Goal: Obtain resource: Obtain resource

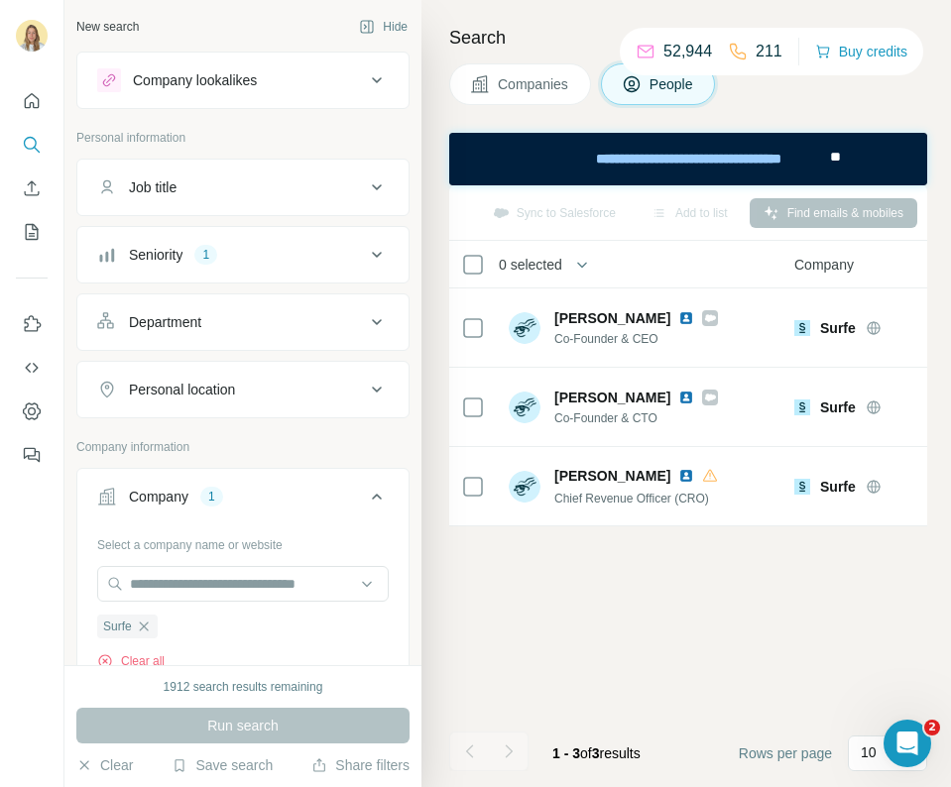
scroll to position [340, 0]
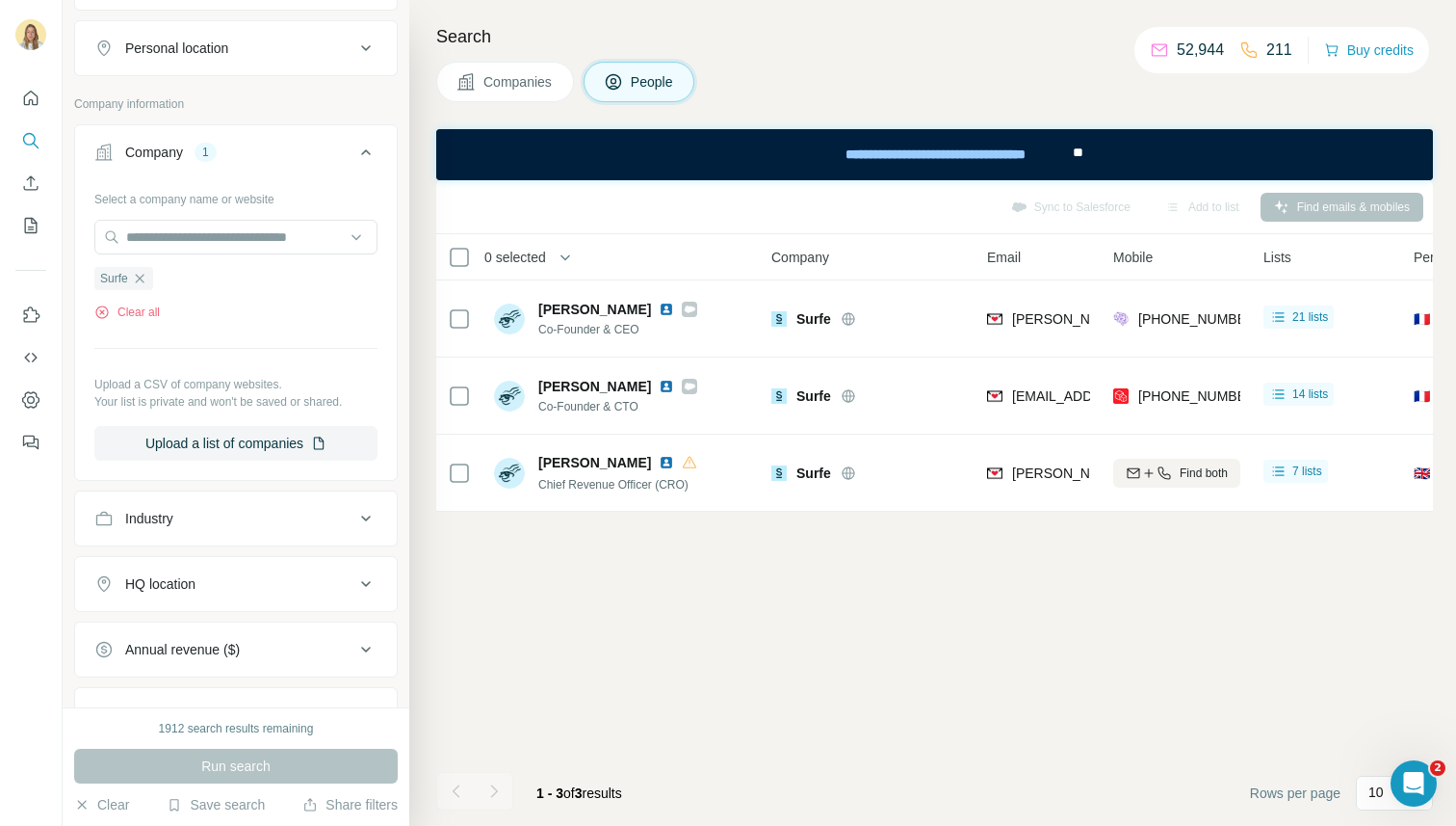
click at [503, 86] on span "Companies" at bounding box center [519, 82] width 70 height 19
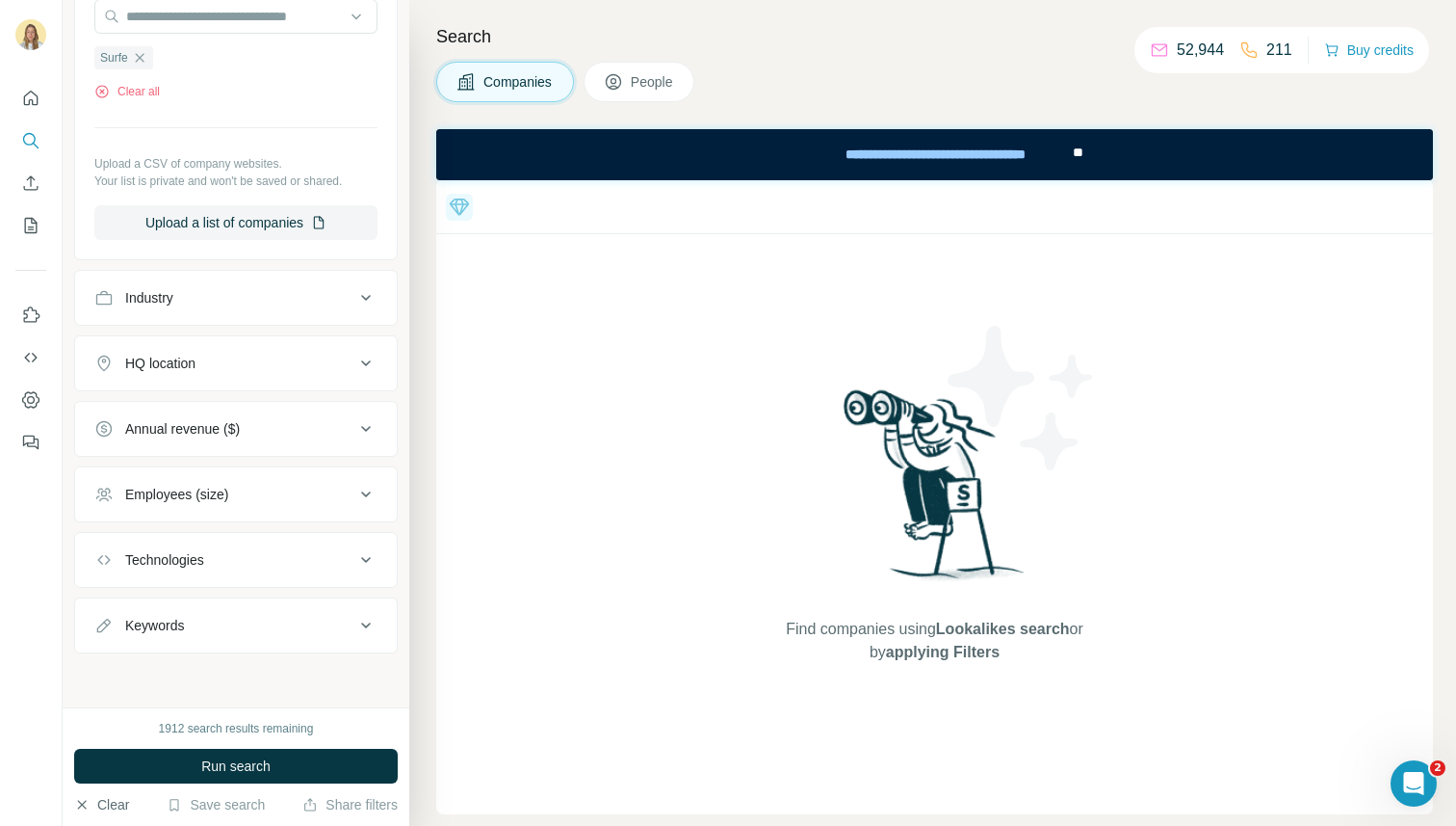
click at [116, 764] on button "Clear" at bounding box center [101, 805] width 55 height 19
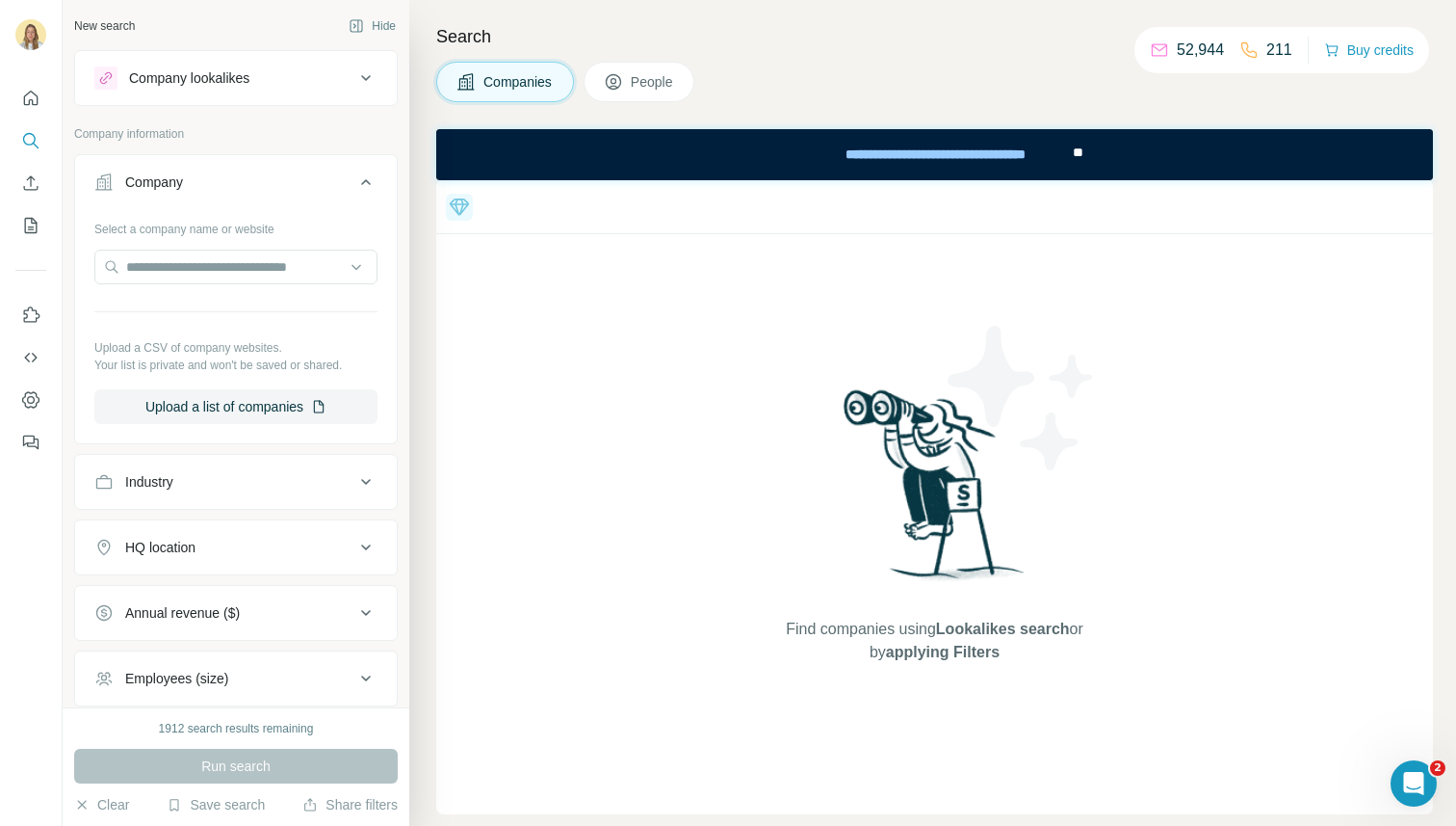
click at [355, 188] on icon at bounding box center [366, 183] width 23 height 23
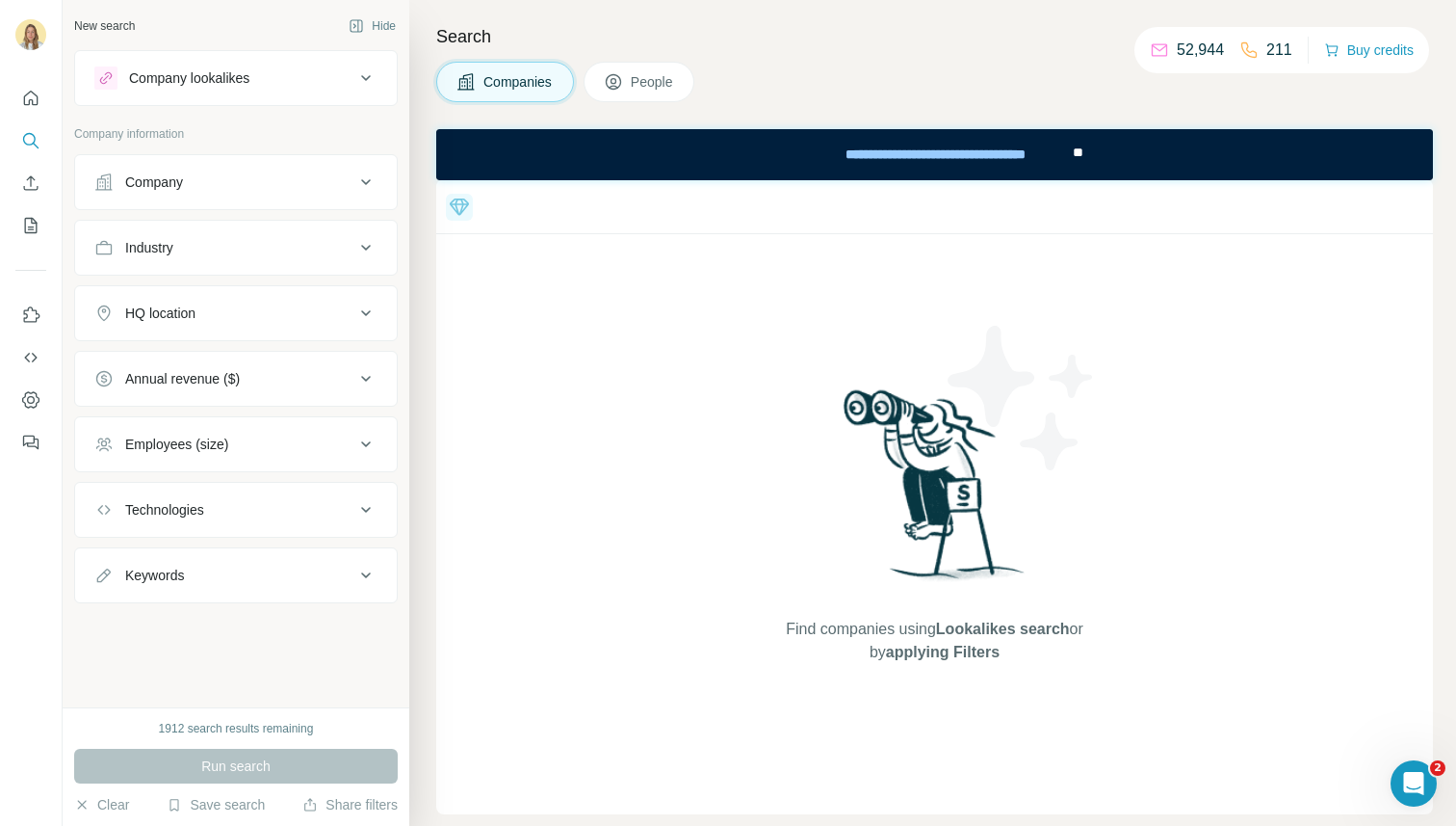
click at [456, 212] on icon at bounding box center [459, 207] width 23 height 23
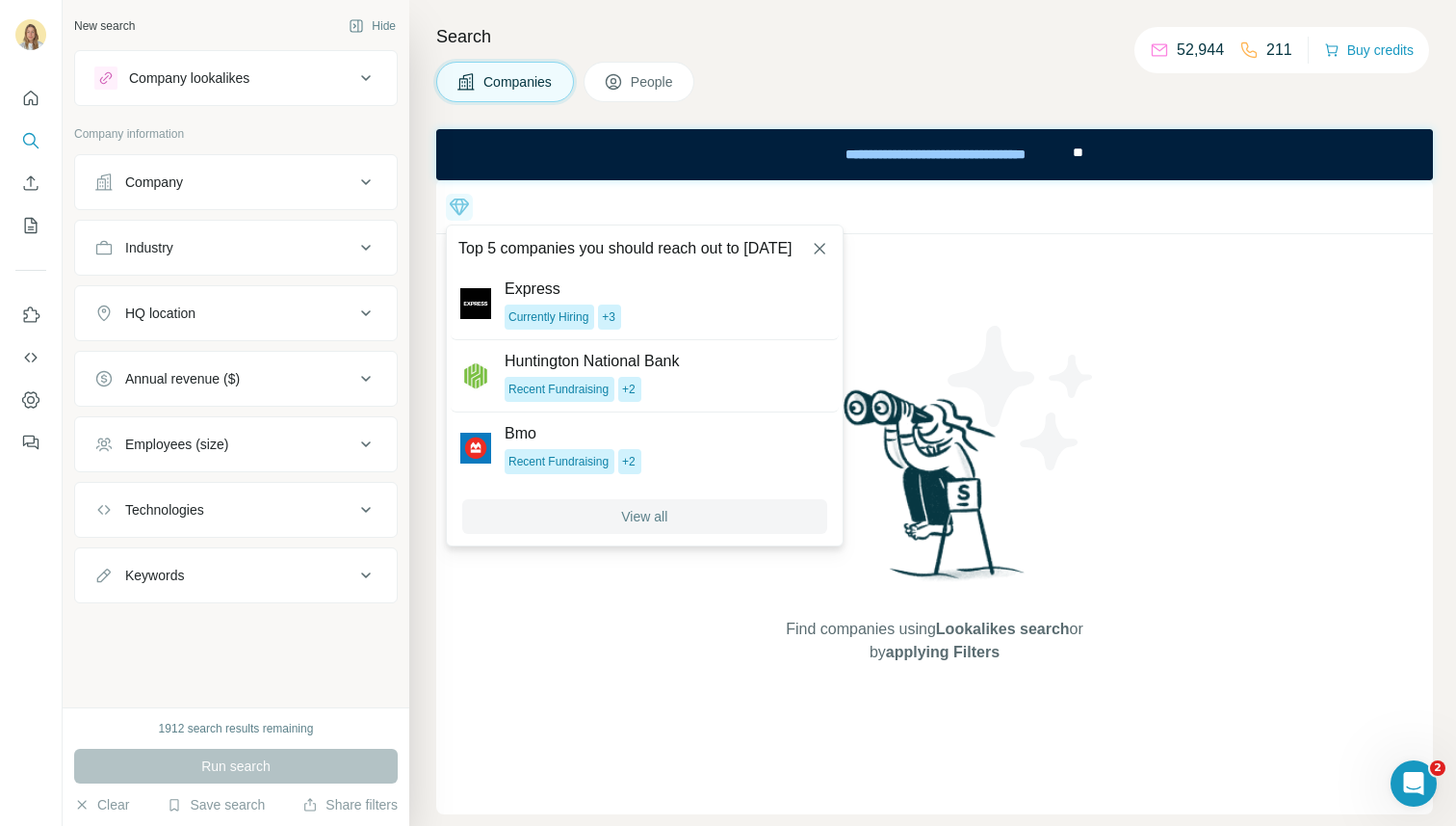
click at [716, 514] on button "View all" at bounding box center [645, 517] width 365 height 35
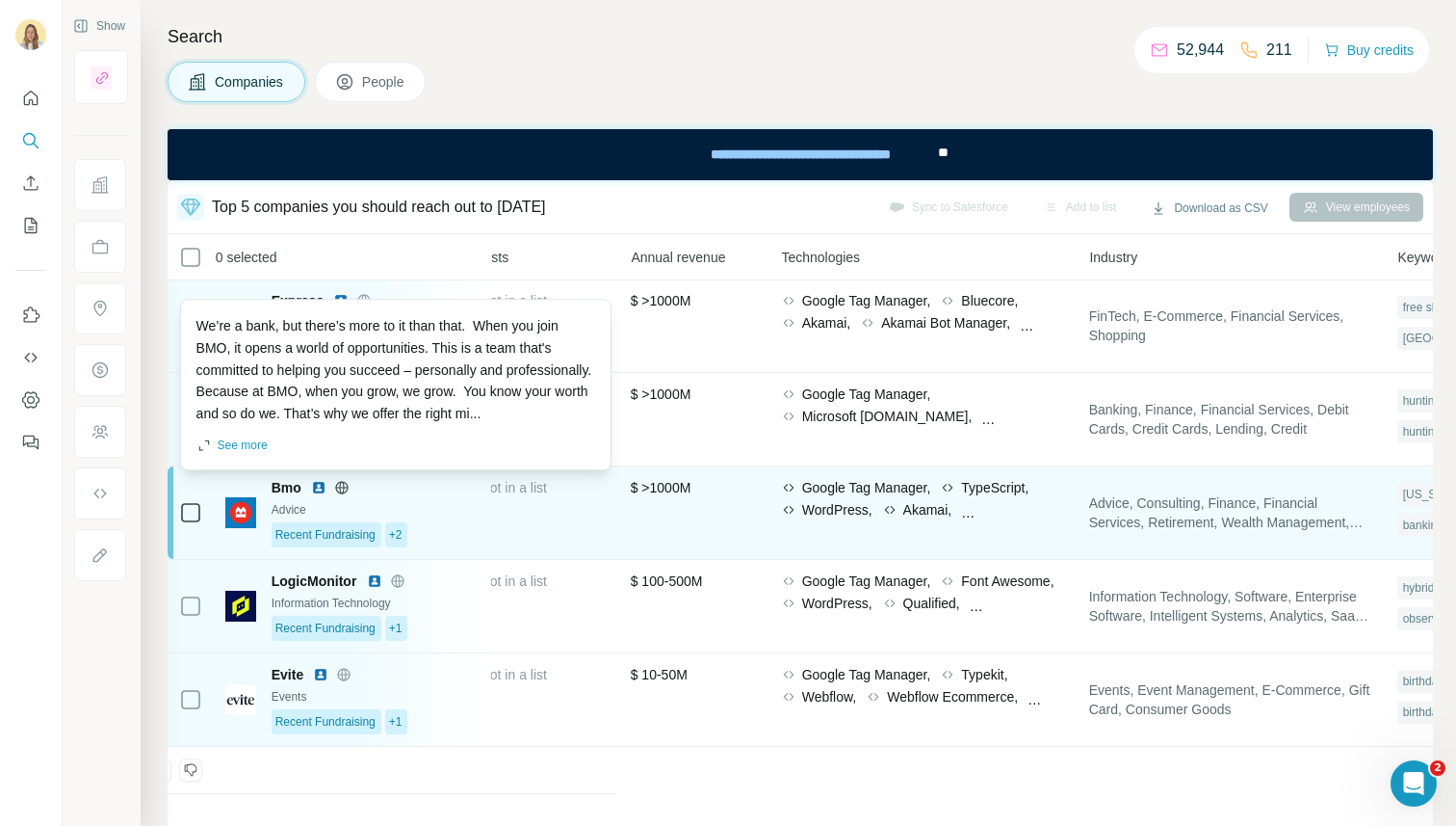
scroll to position [1, 823]
click at [805, 495] on div "Google Tag Manager," at bounding box center [851, 488] width 151 height 19
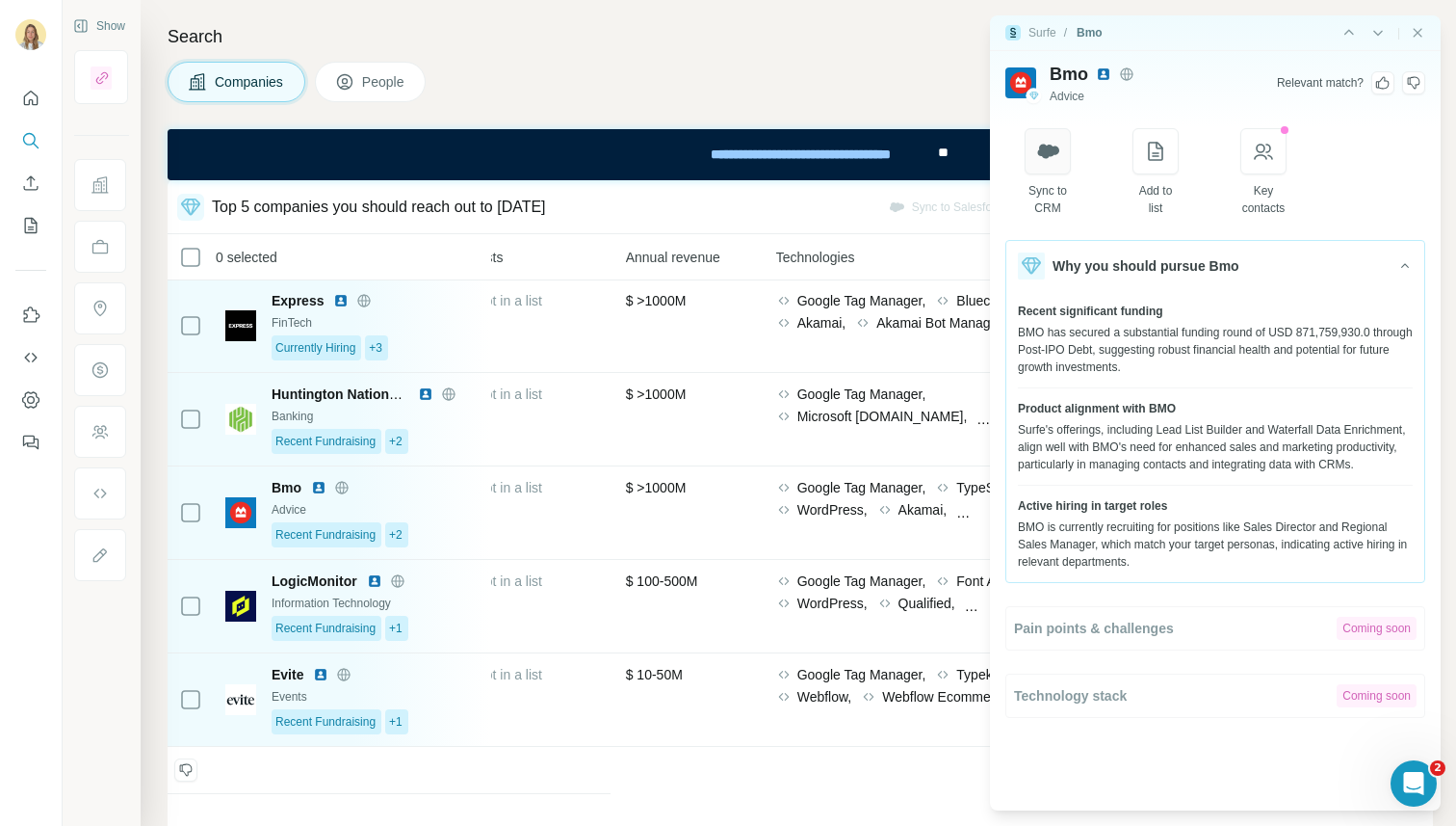
click at [923, 160] on icon "button" at bounding box center [1048, 152] width 23 height 23
click at [923, 33] on icon "Close side panel" at bounding box center [1418, 32] width 9 height 9
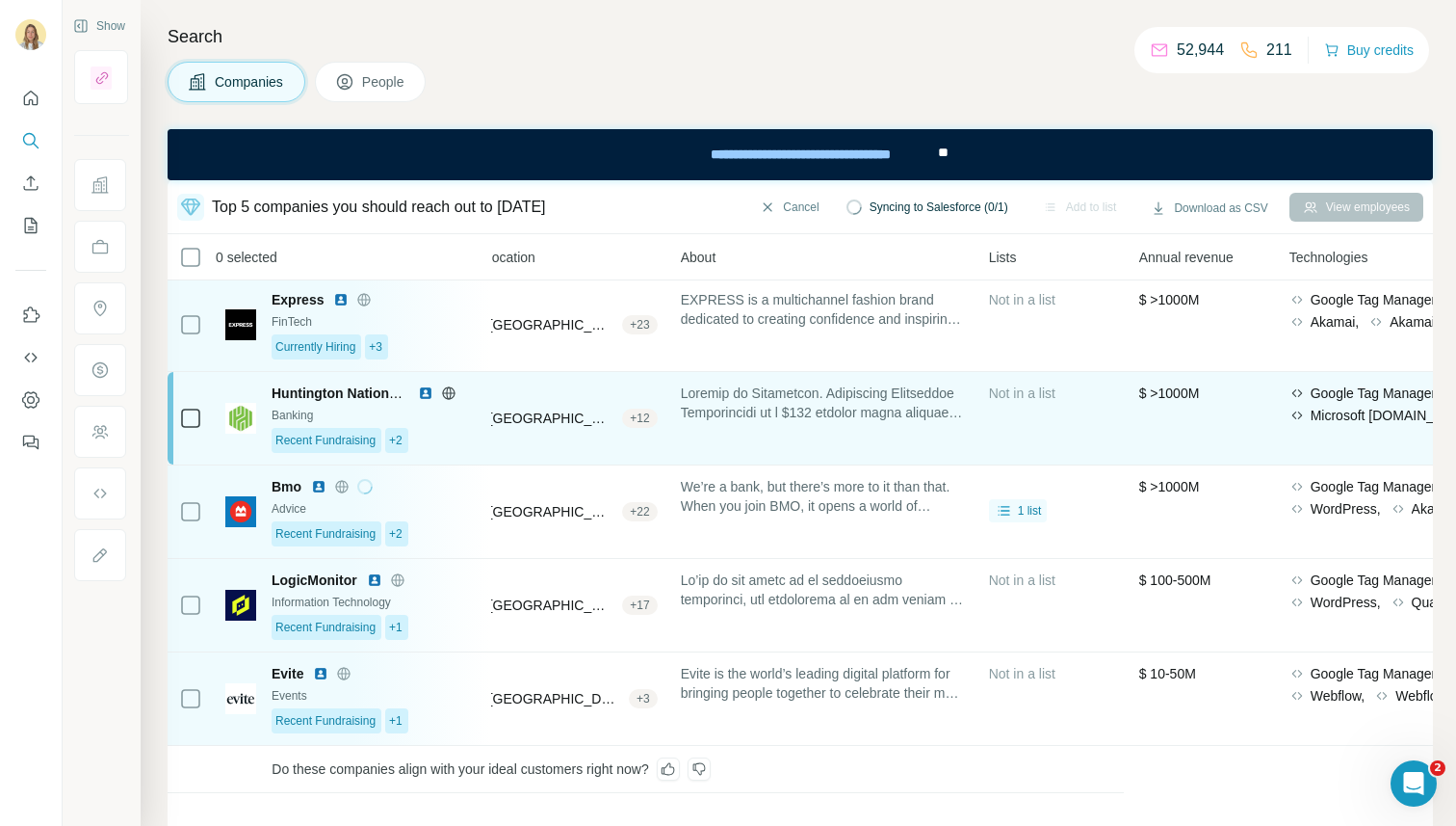
scroll to position [2, 0]
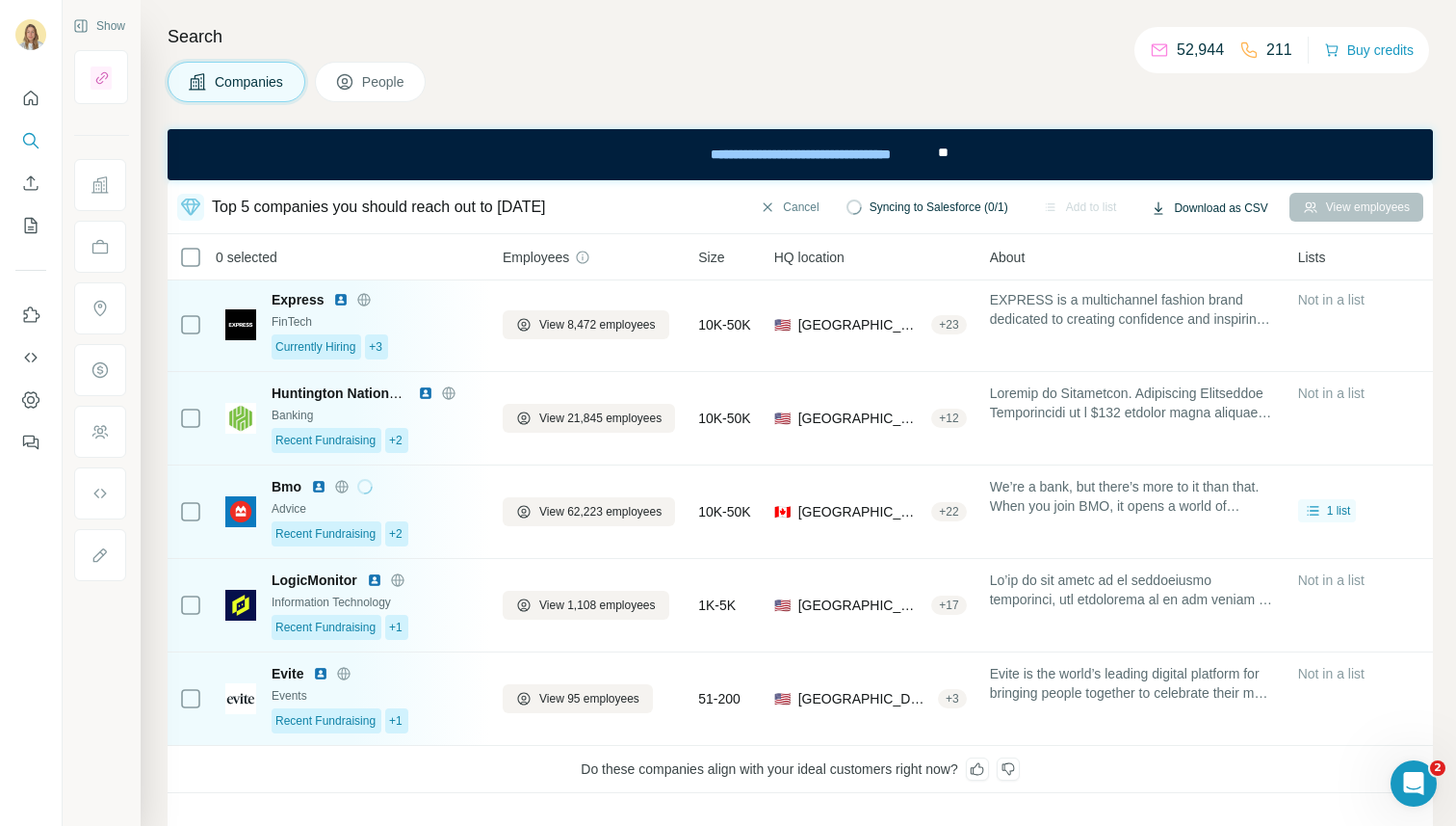
click at [923, 210] on button "Download as CSV" at bounding box center [1209, 208] width 144 height 29
click at [923, 248] on div "Current page (5)" at bounding box center [1193, 249] width 122 height 35
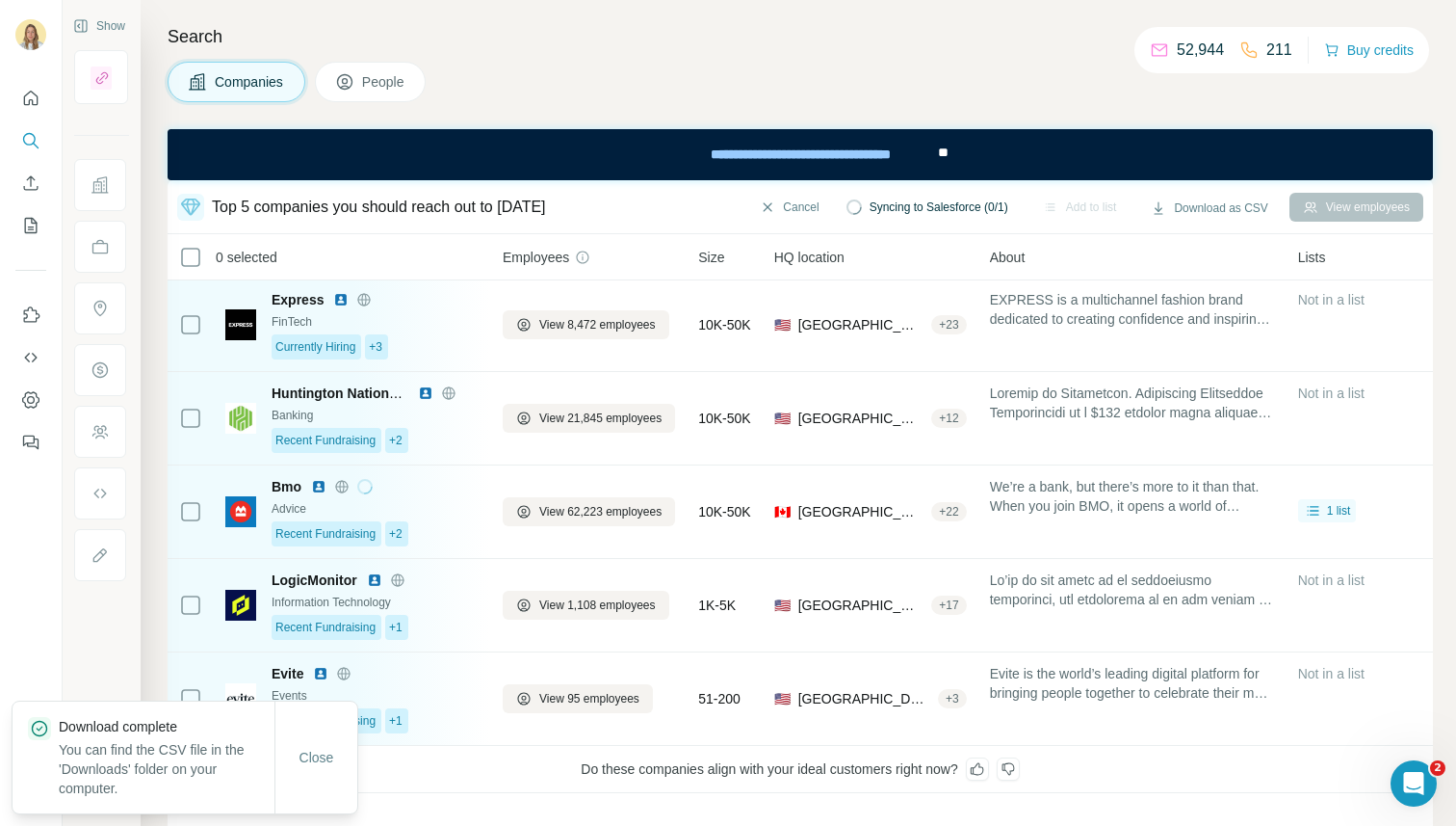
click at [781, 59] on div "Search Companies People Top 5 companies you should reach out to [DATE] Cancel S…" at bounding box center [798, 413] width 1316 height 826
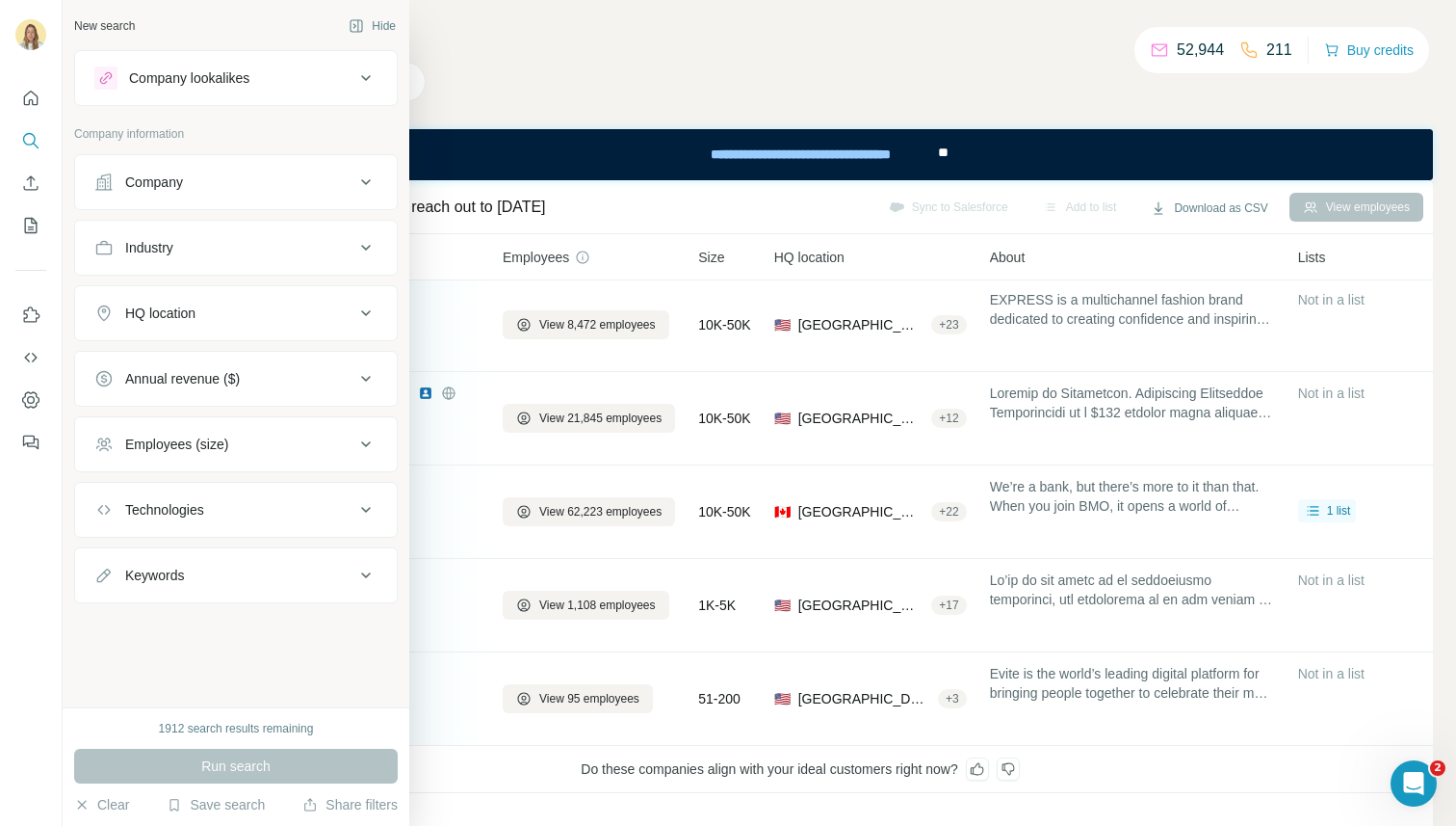
click at [96, 178] on icon at bounding box center [104, 183] width 19 height 19
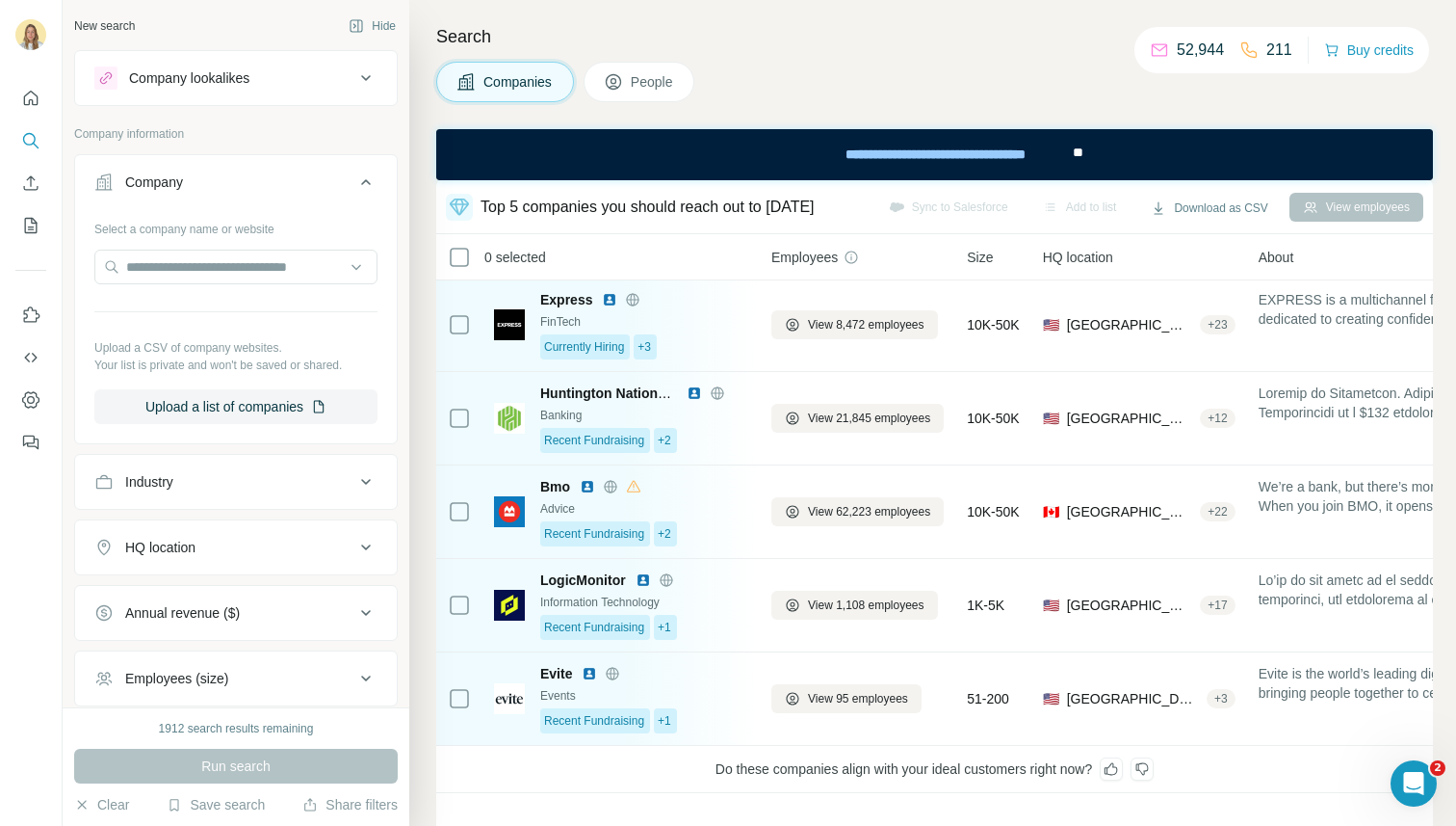
click at [358, 189] on icon at bounding box center [366, 183] width 23 height 23
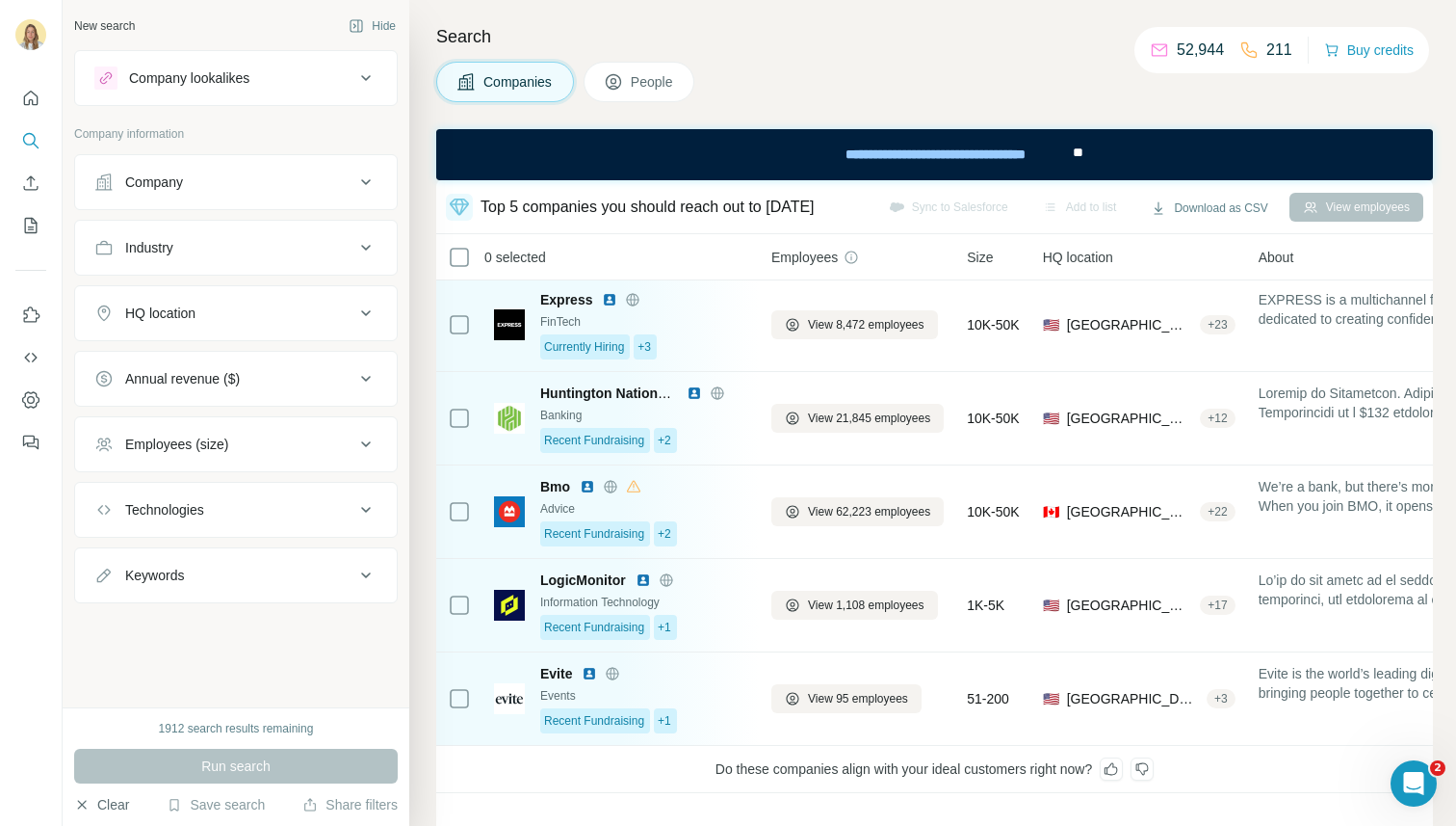
click at [114, 764] on button "Clear" at bounding box center [101, 805] width 55 height 19
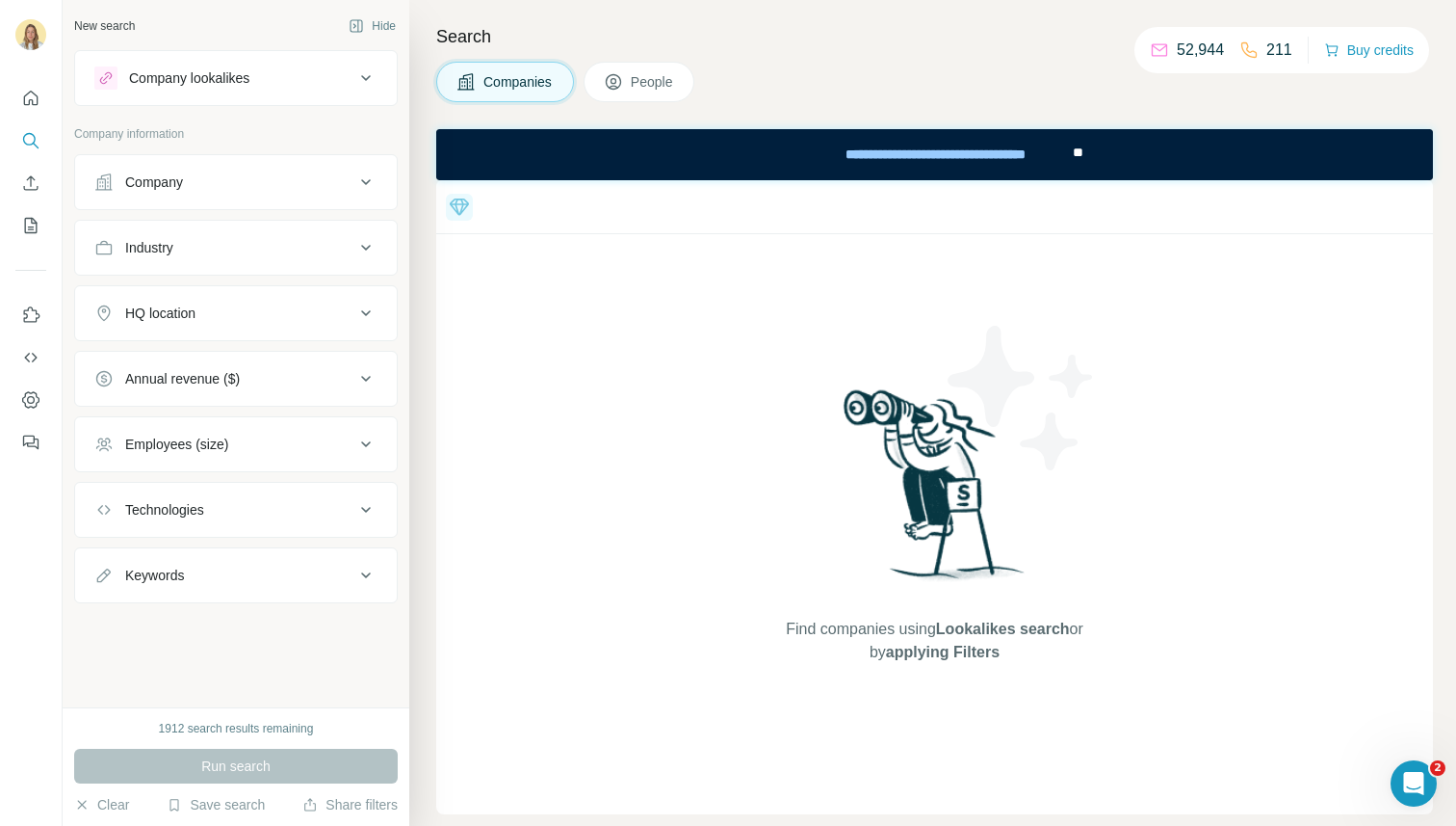
click at [457, 209] on icon at bounding box center [459, 206] width 19 height 17
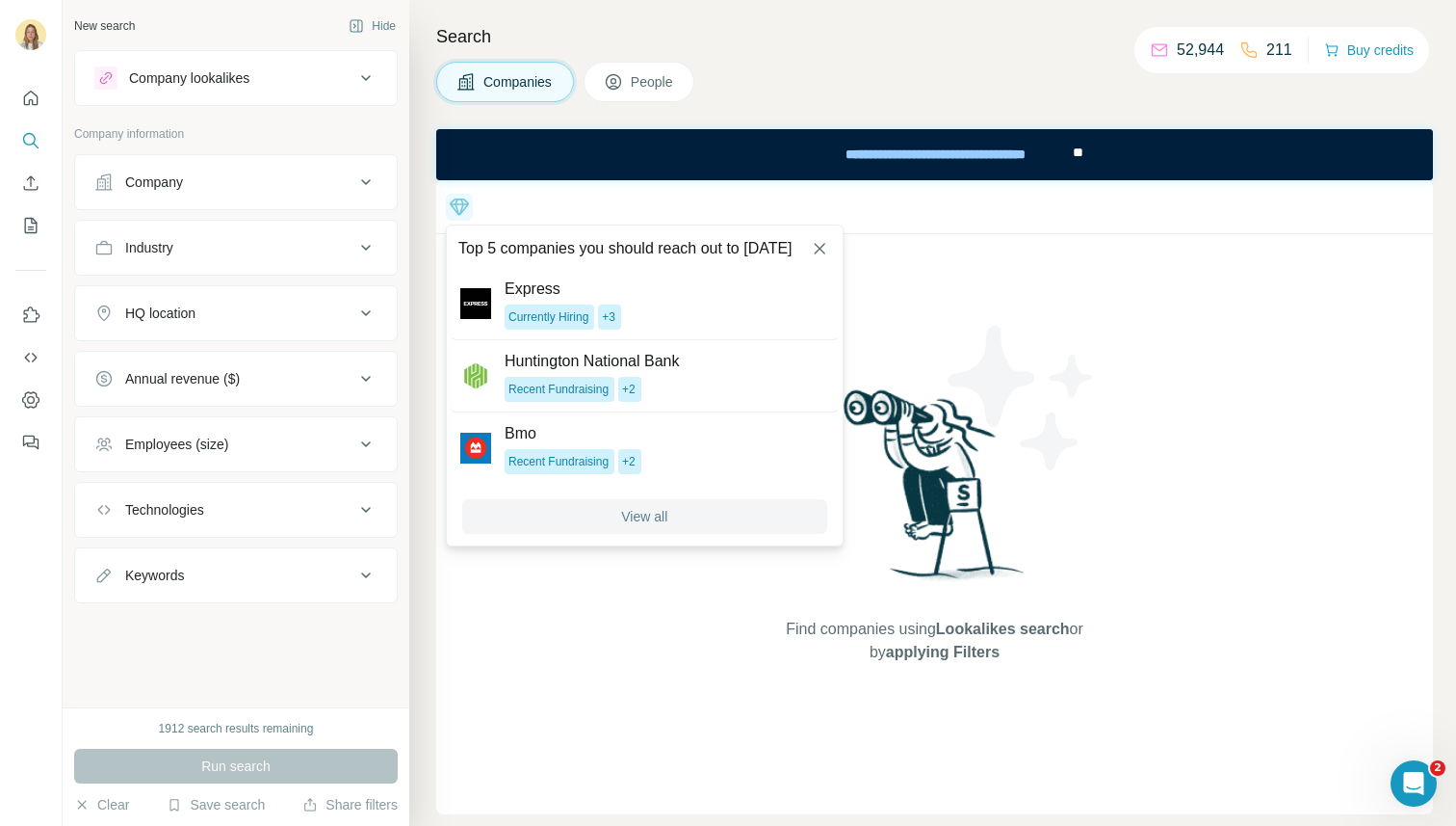
click at [642, 515] on span "View all" at bounding box center [645, 517] width 47 height 19
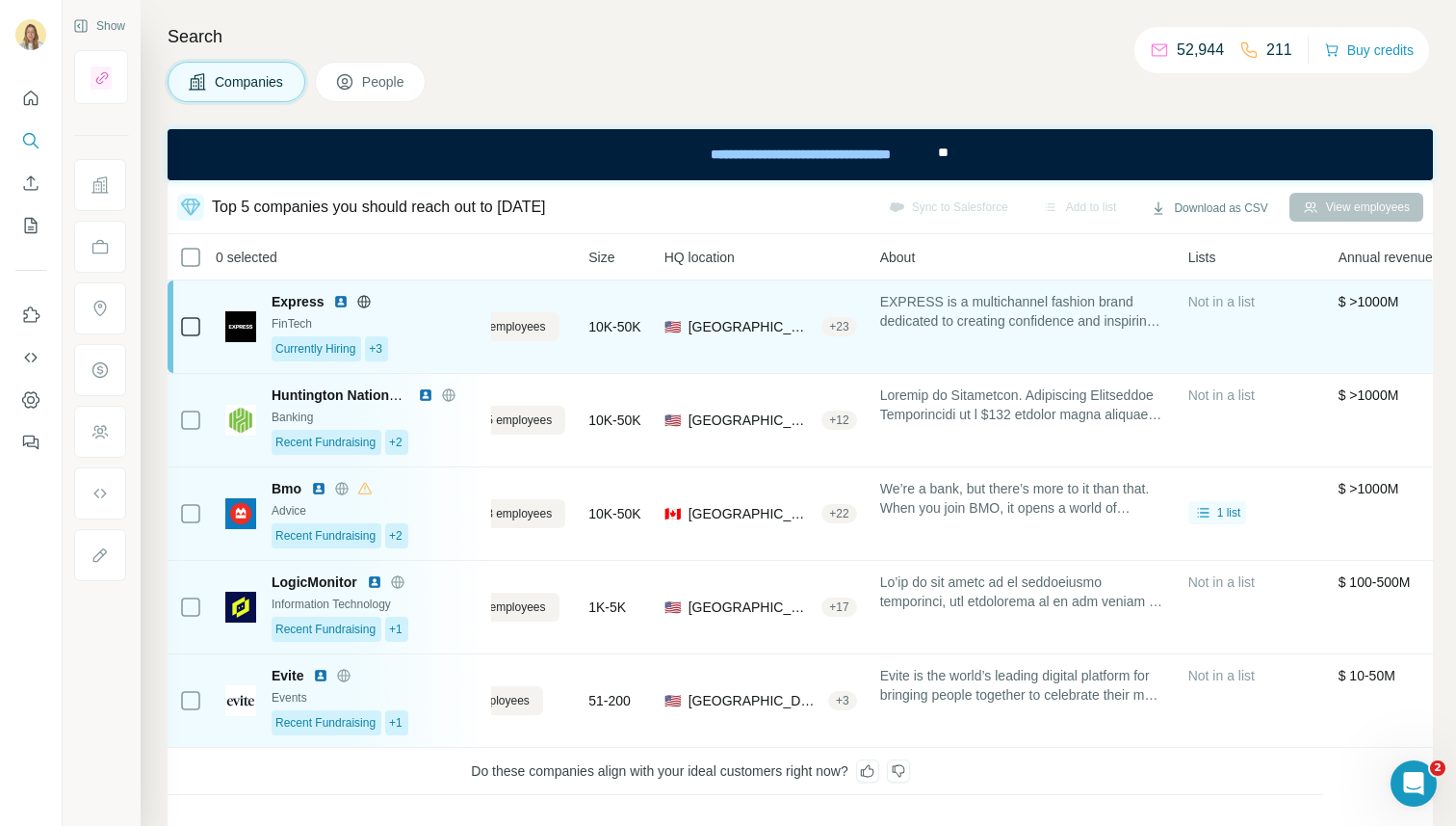
scroll to position [0, 0]
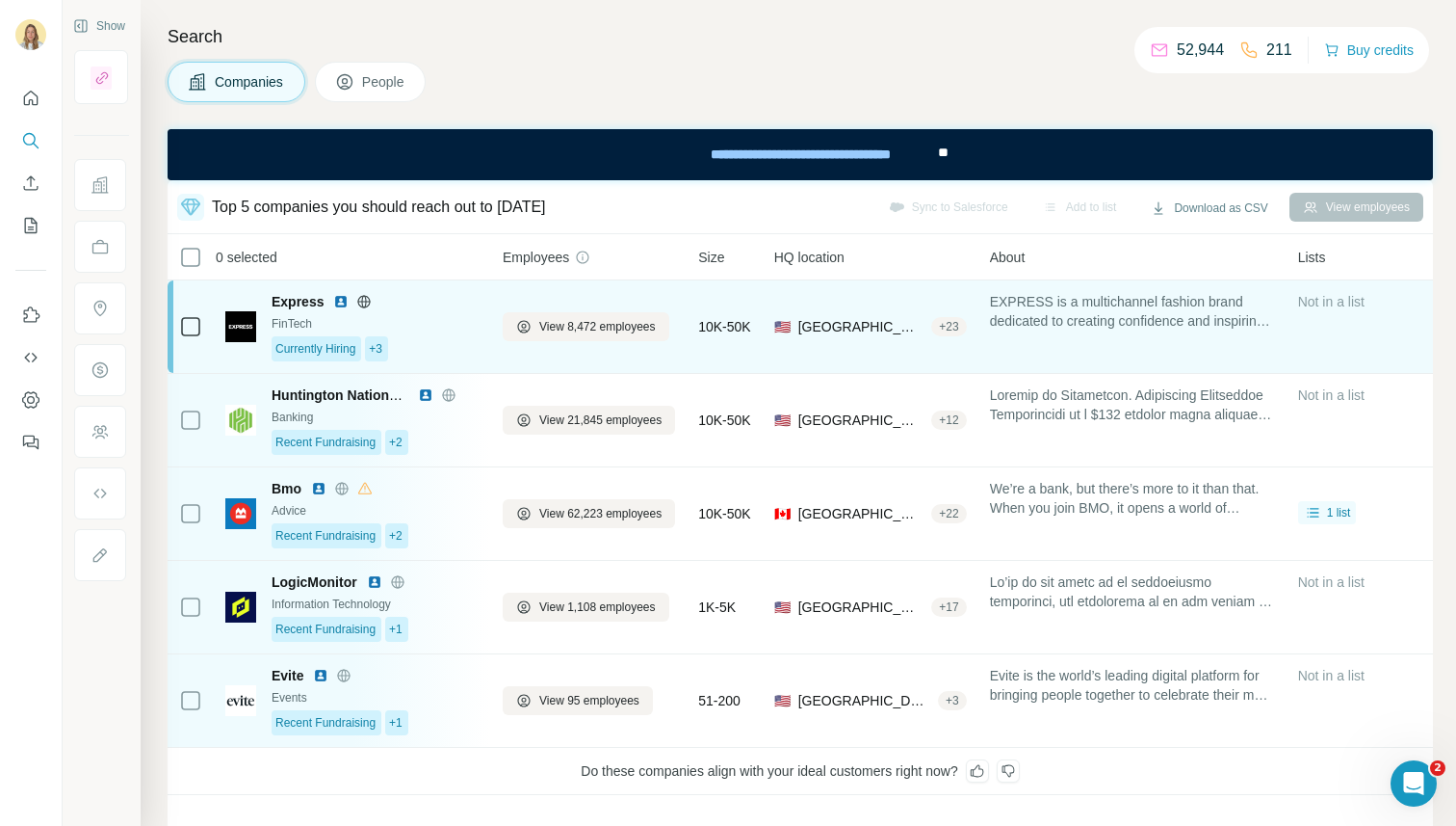
click at [717, 345] on div "10K-50K" at bounding box center [725, 326] width 52 height 69
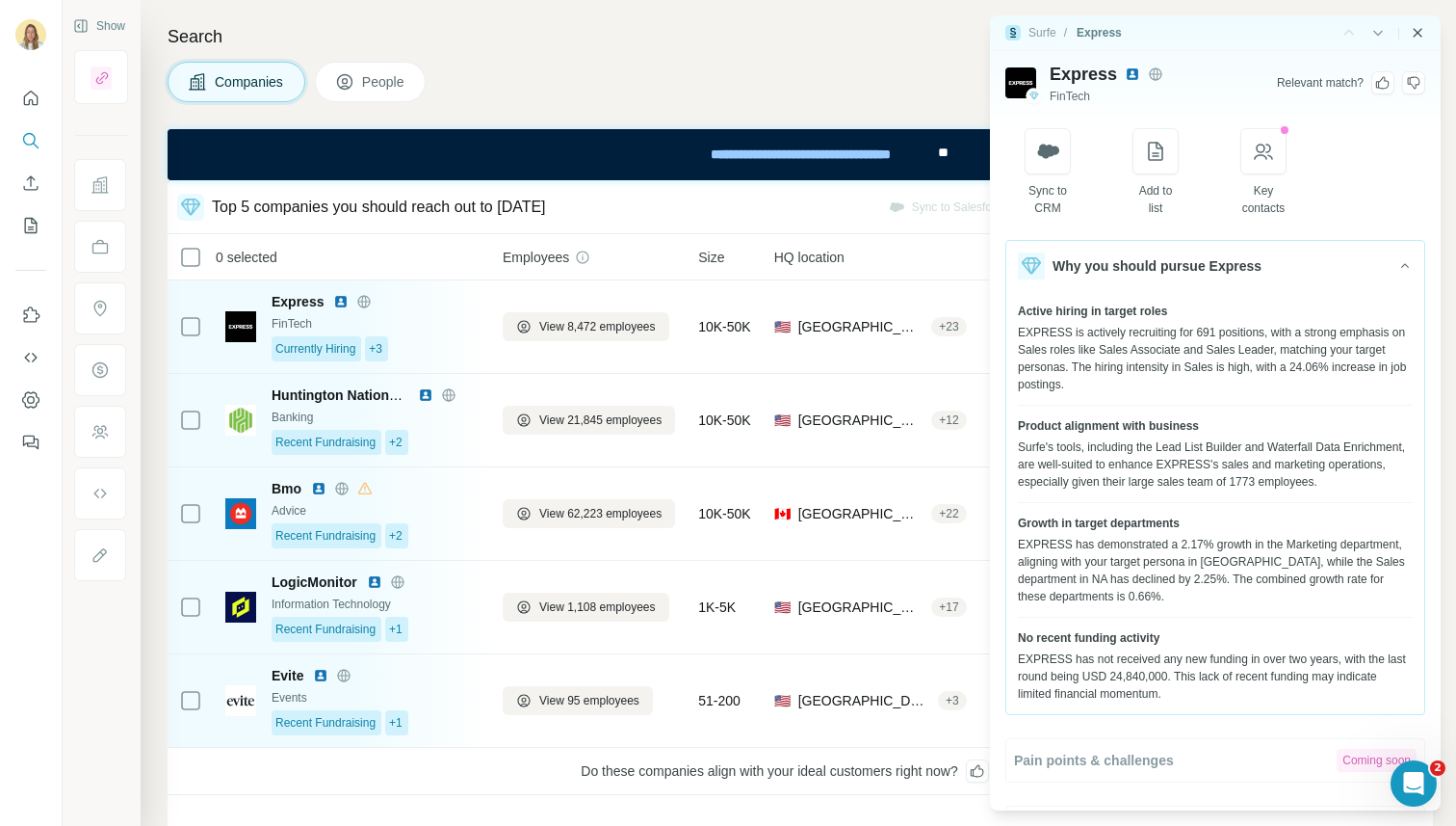
click at [923, 33] on icon "Close side panel" at bounding box center [1418, 33] width 16 height 16
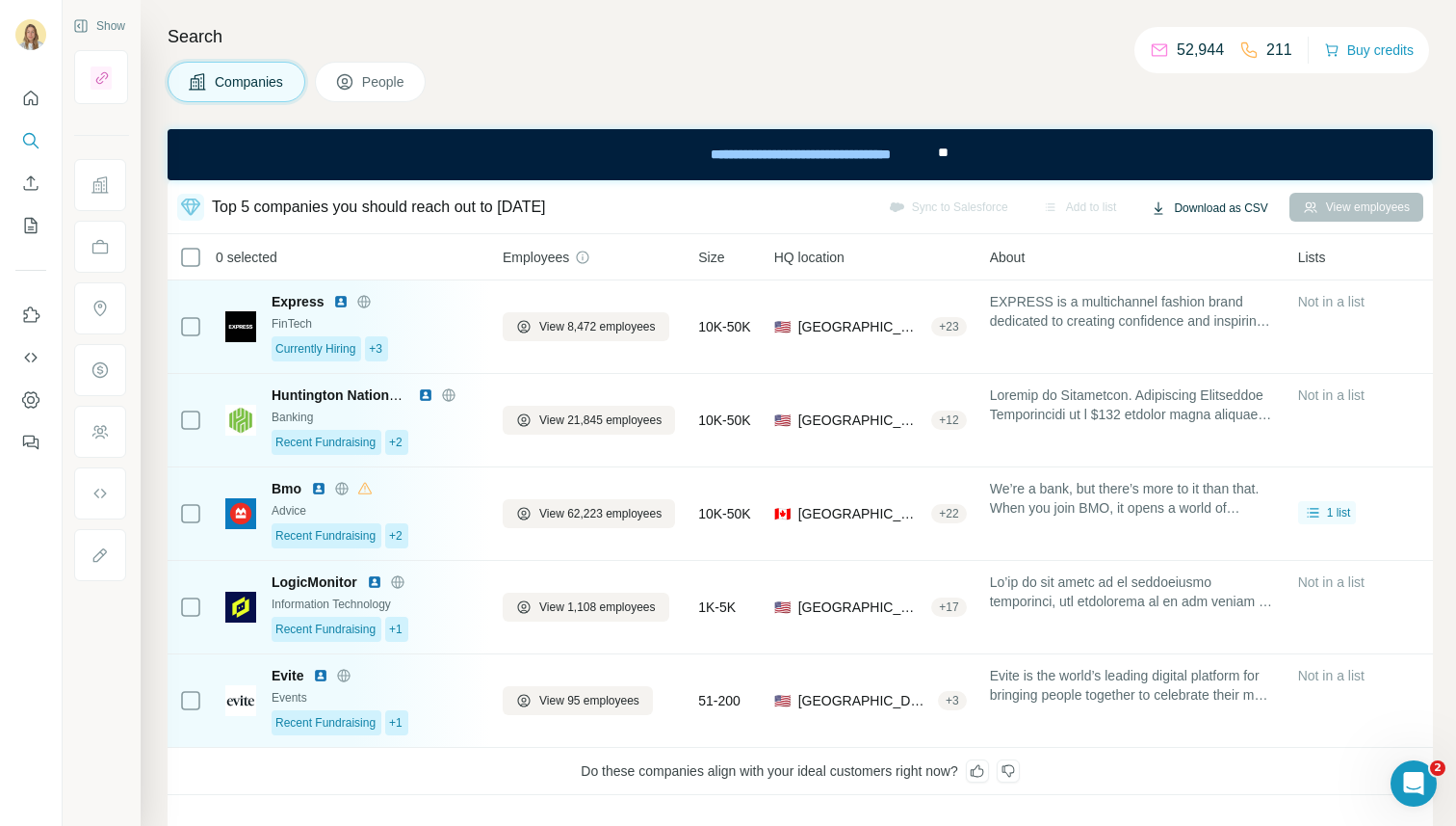
click at [923, 212] on button "Download as CSV" at bounding box center [1209, 208] width 144 height 29
click at [923, 246] on div "Current page (5)" at bounding box center [1193, 249] width 122 height 35
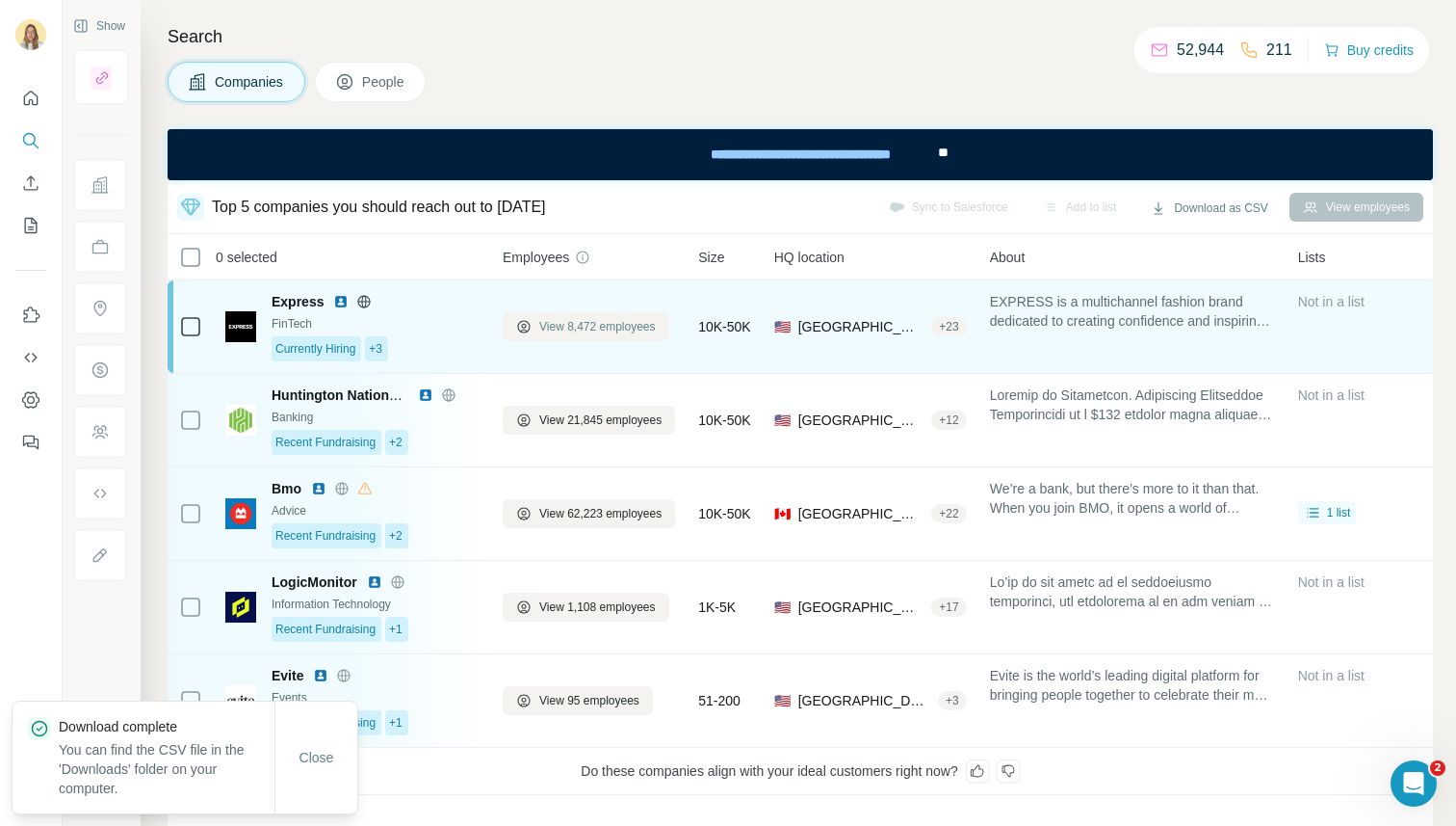
click at [572, 328] on span "View 8,472 employees" at bounding box center [597, 327] width 117 height 17
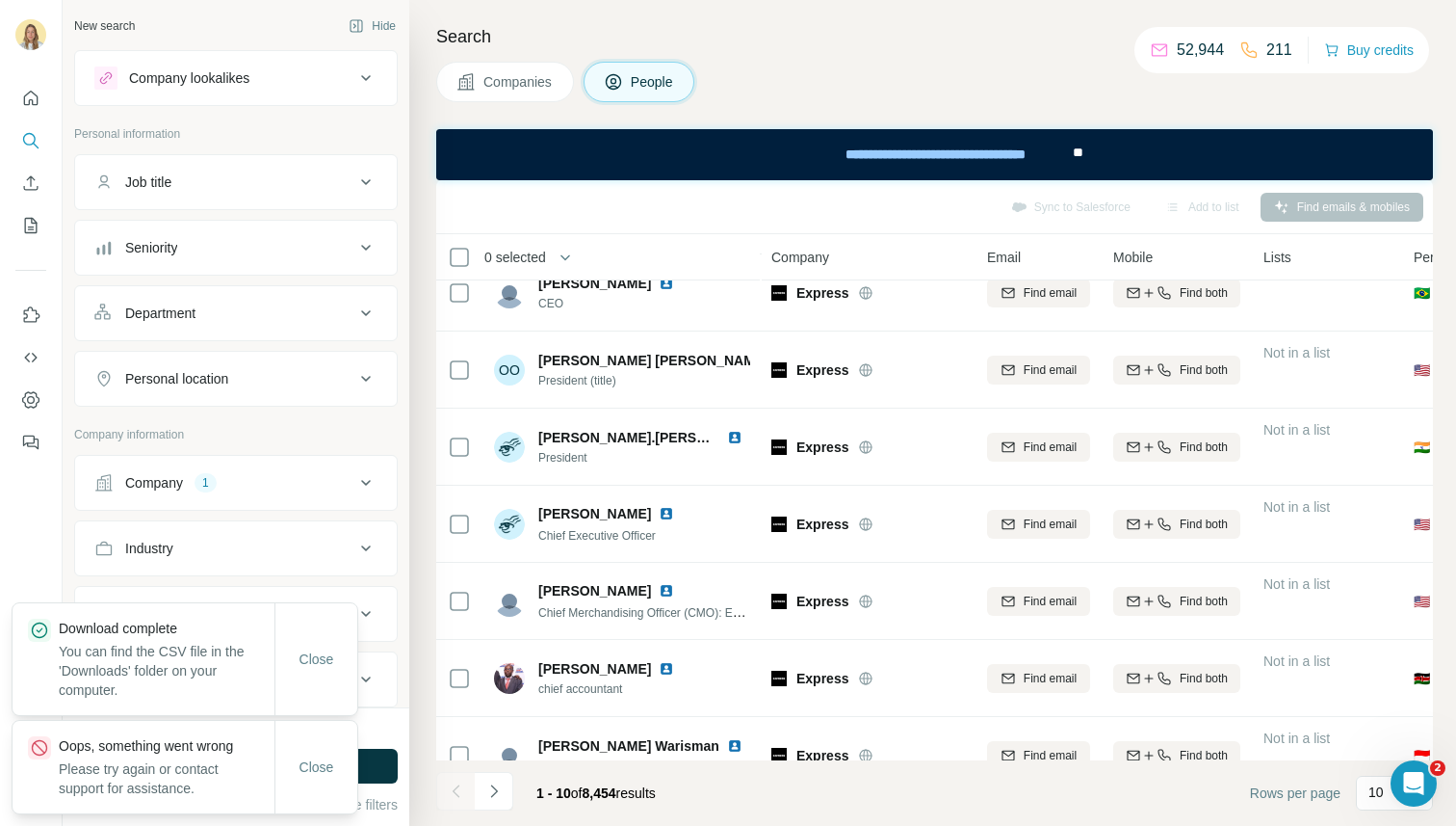
scroll to position [301, 0]
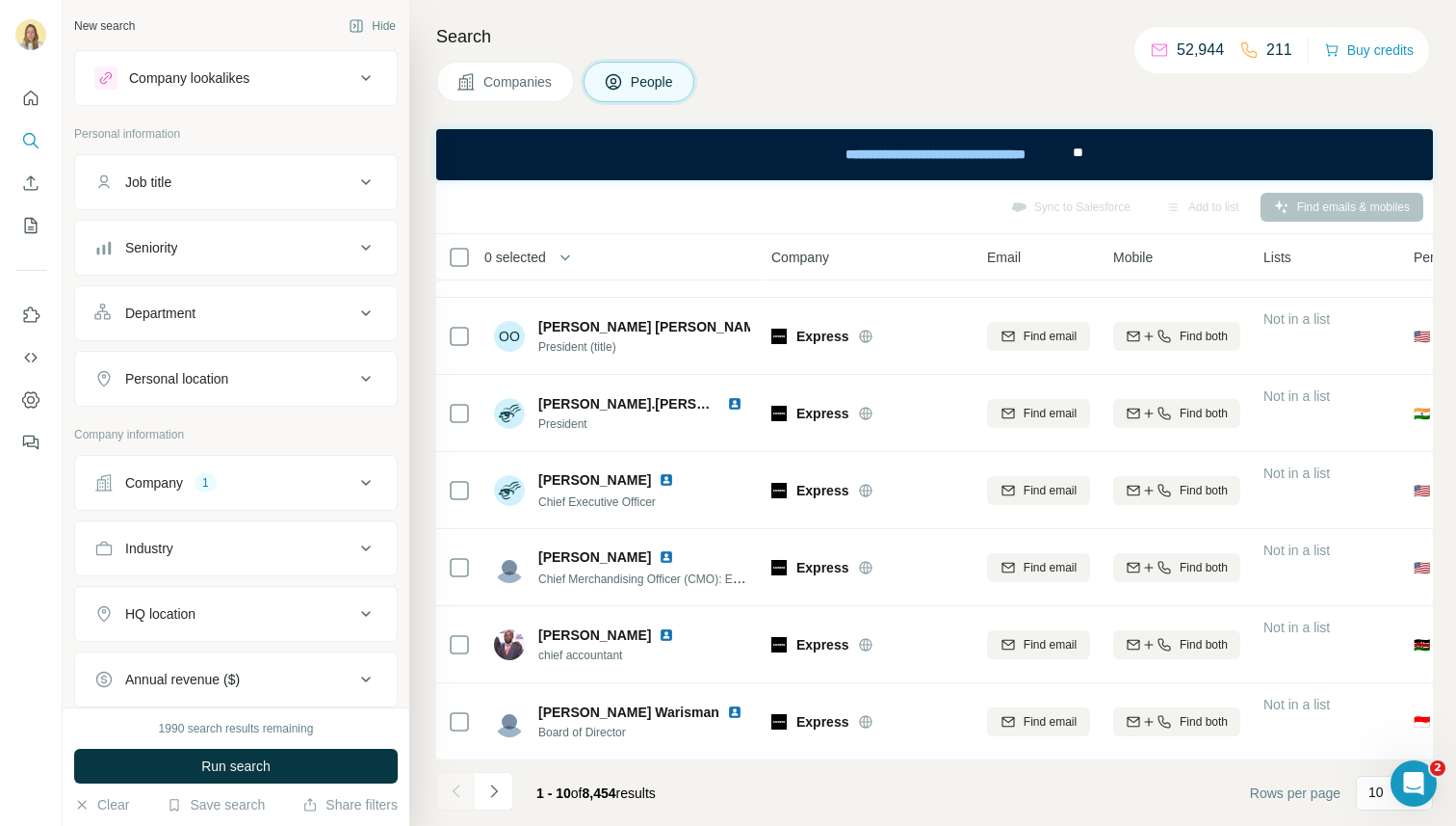
click at [506, 77] on span "Companies" at bounding box center [519, 82] width 70 height 19
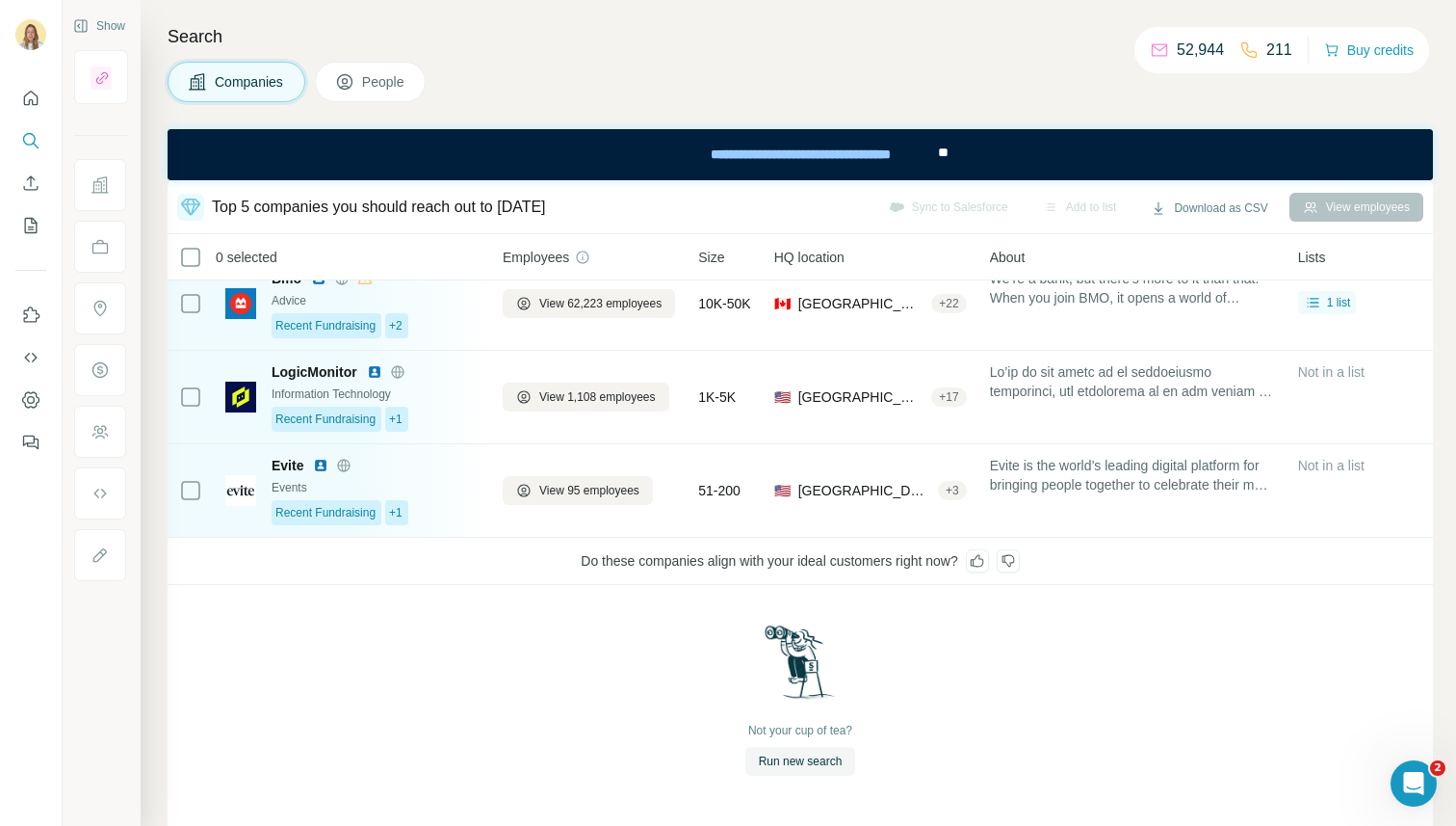
scroll to position [220, 0]
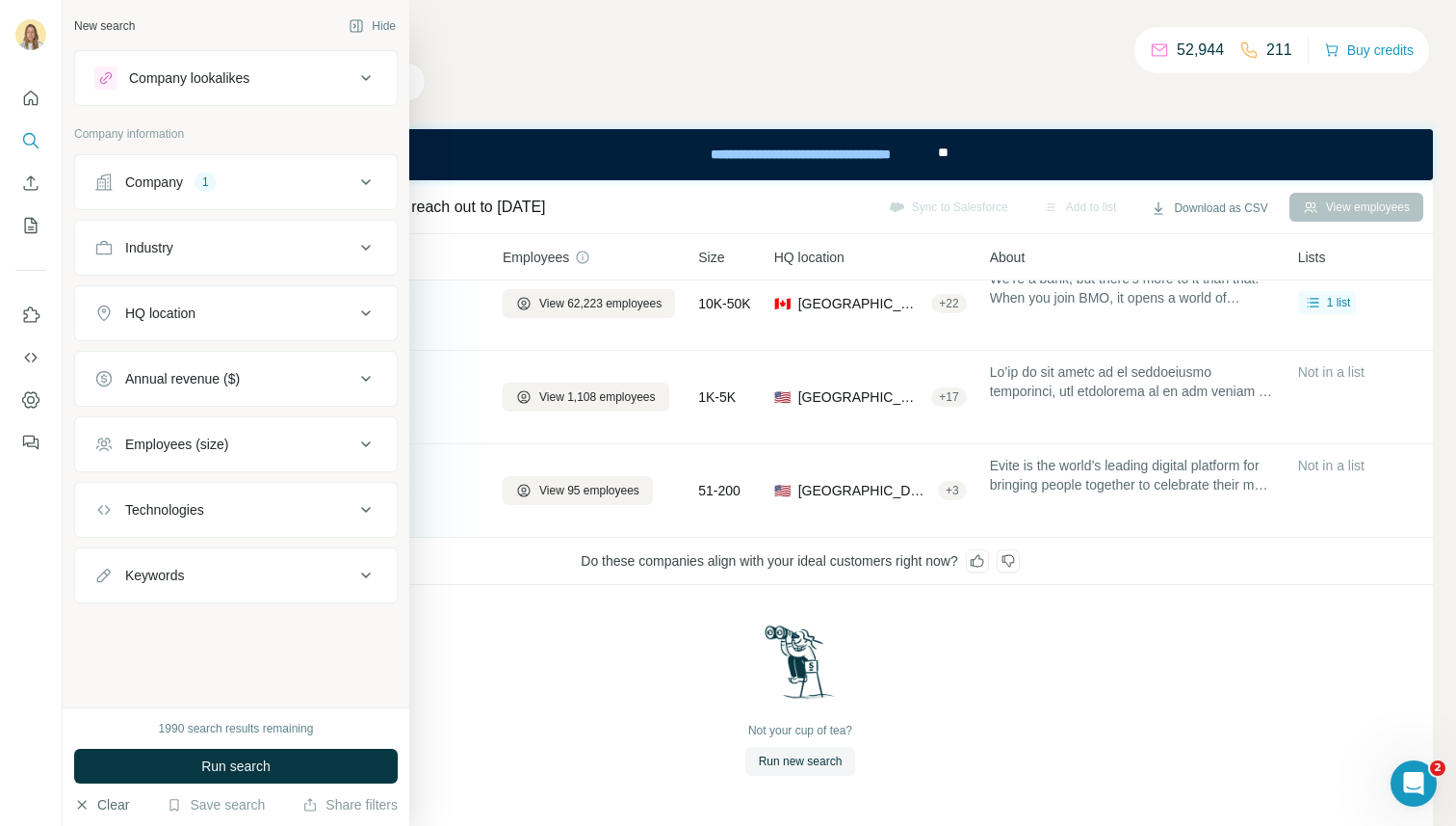
click at [107, 764] on button "Clear" at bounding box center [101, 805] width 55 height 19
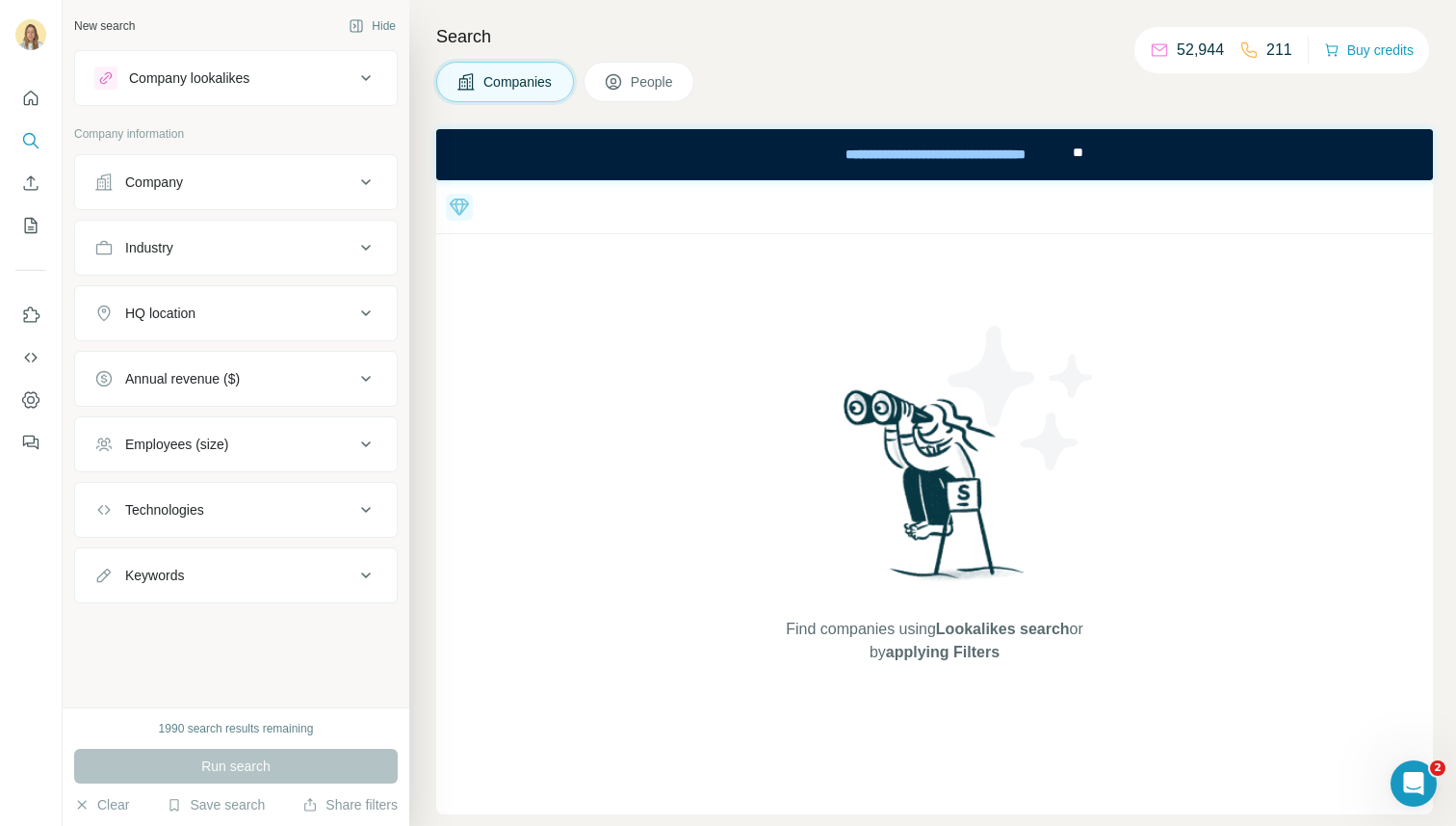
click at [462, 207] on icon at bounding box center [459, 206] width 19 height 17
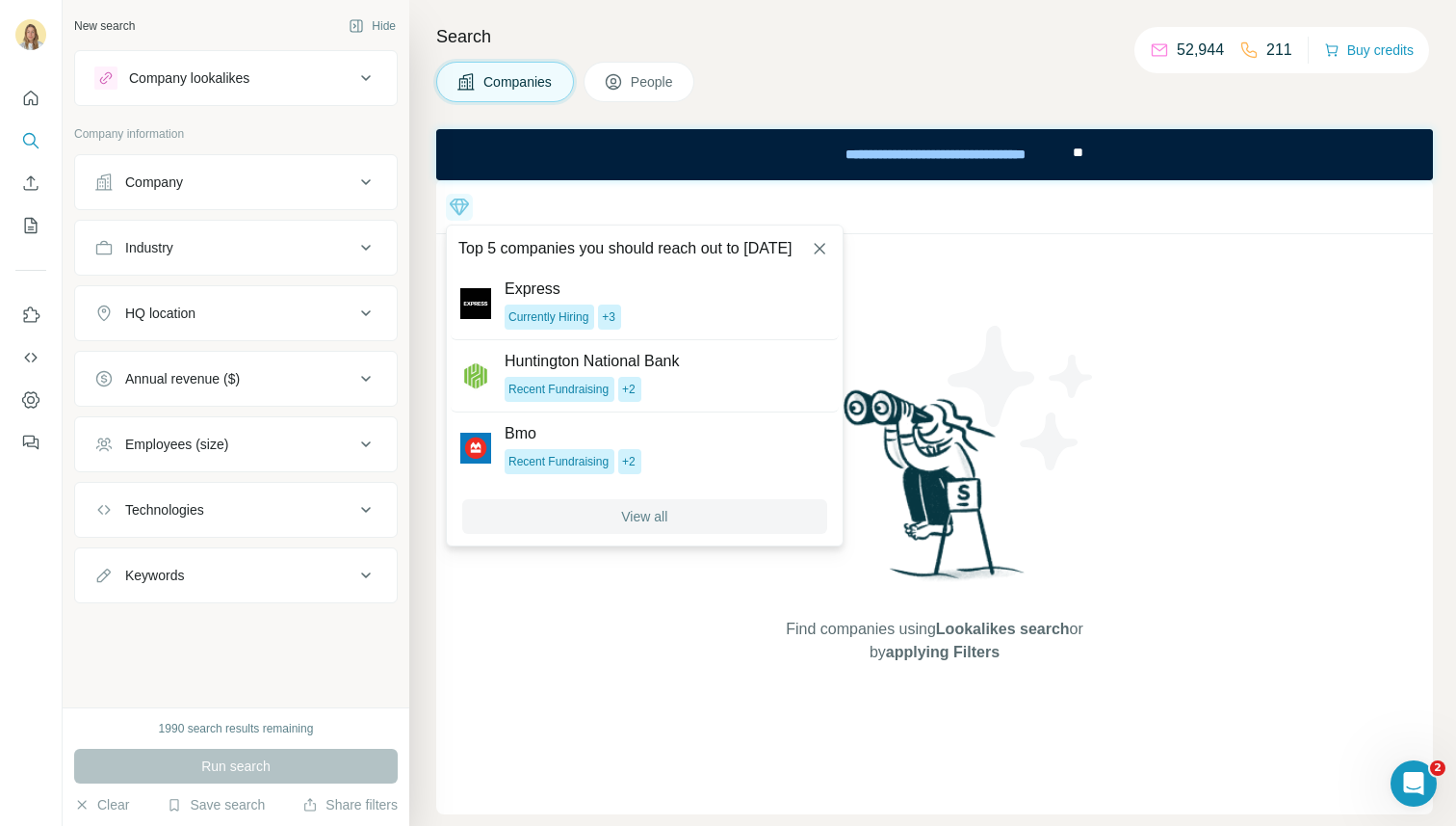
click at [685, 522] on button "View all" at bounding box center [645, 517] width 365 height 35
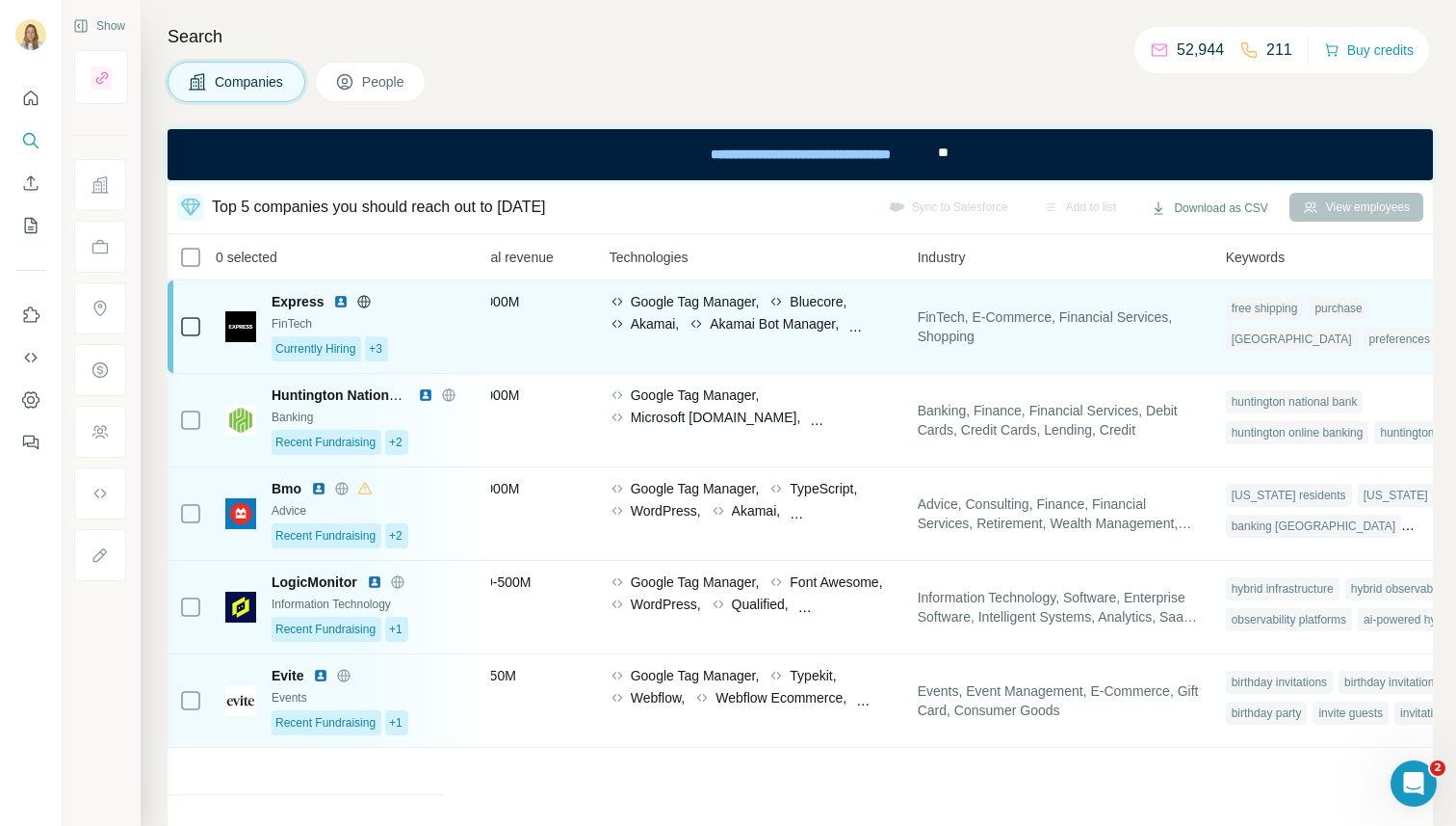
scroll to position [0, 1099]
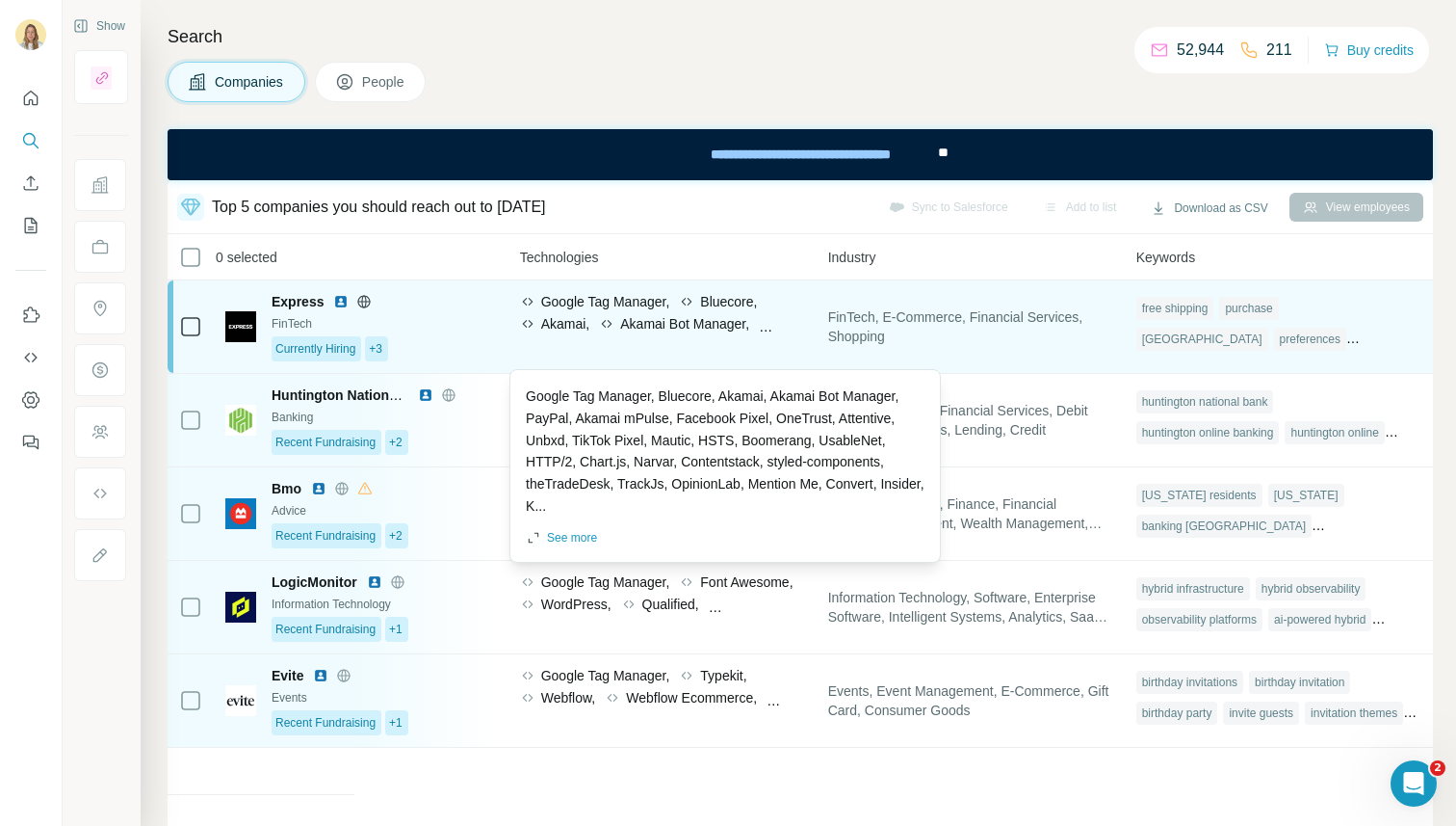
click at [738, 337] on div "Google Tag Manager, Bluecore, Akamai, Akamai Bot Manager, PayPal, Akamai mPulse…" at bounding box center [663, 326] width 286 height 69
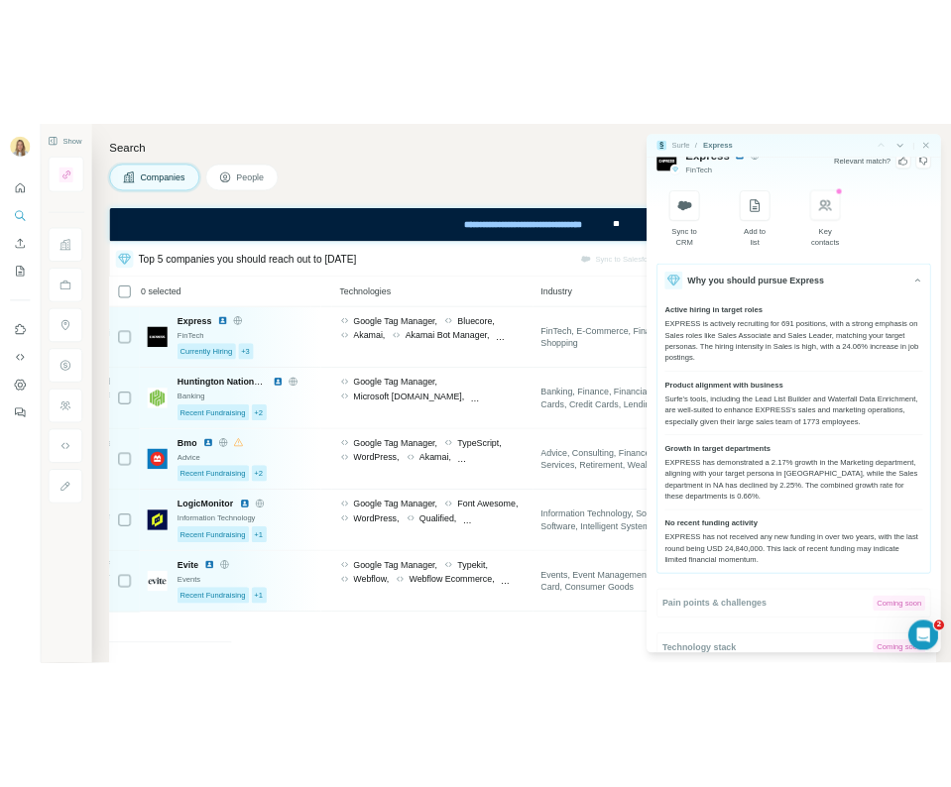
scroll to position [0, 0]
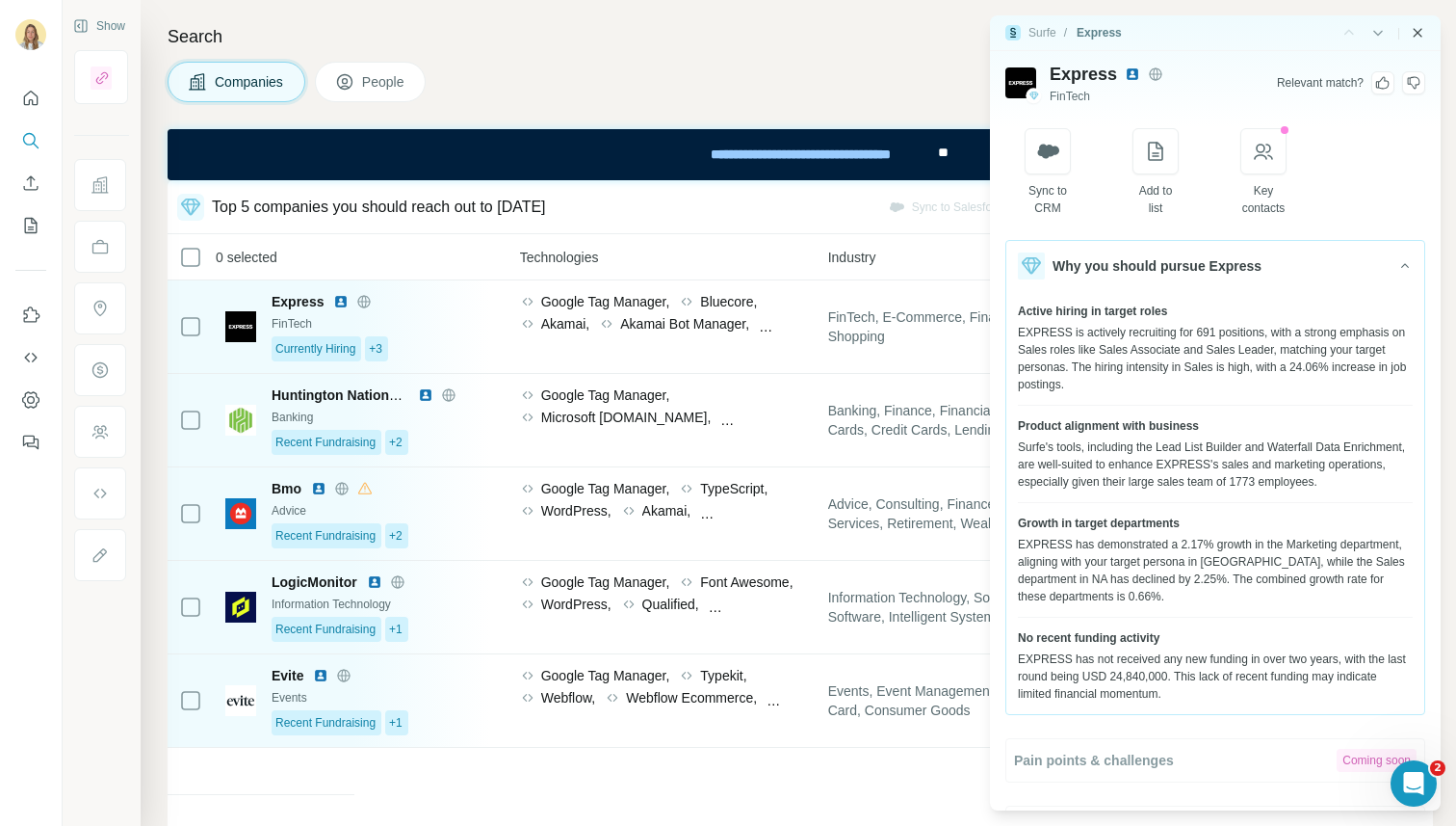
click at [923, 29] on icon "Close side panel" at bounding box center [1418, 33] width 16 height 16
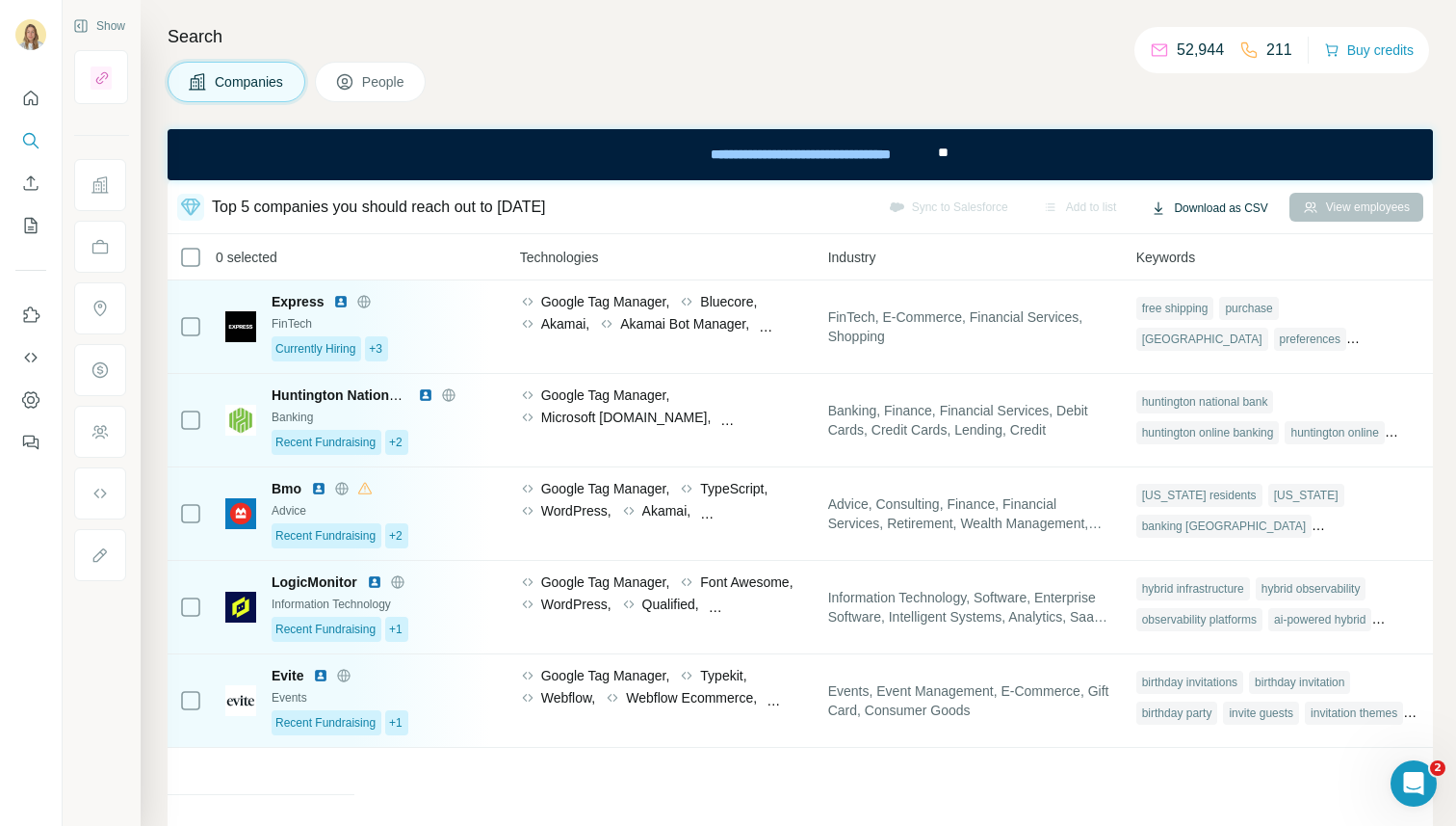
click at [923, 207] on button "Download as CSV" at bounding box center [1209, 208] width 144 height 29
click at [923, 245] on div "Current page (5)" at bounding box center [1193, 249] width 122 height 35
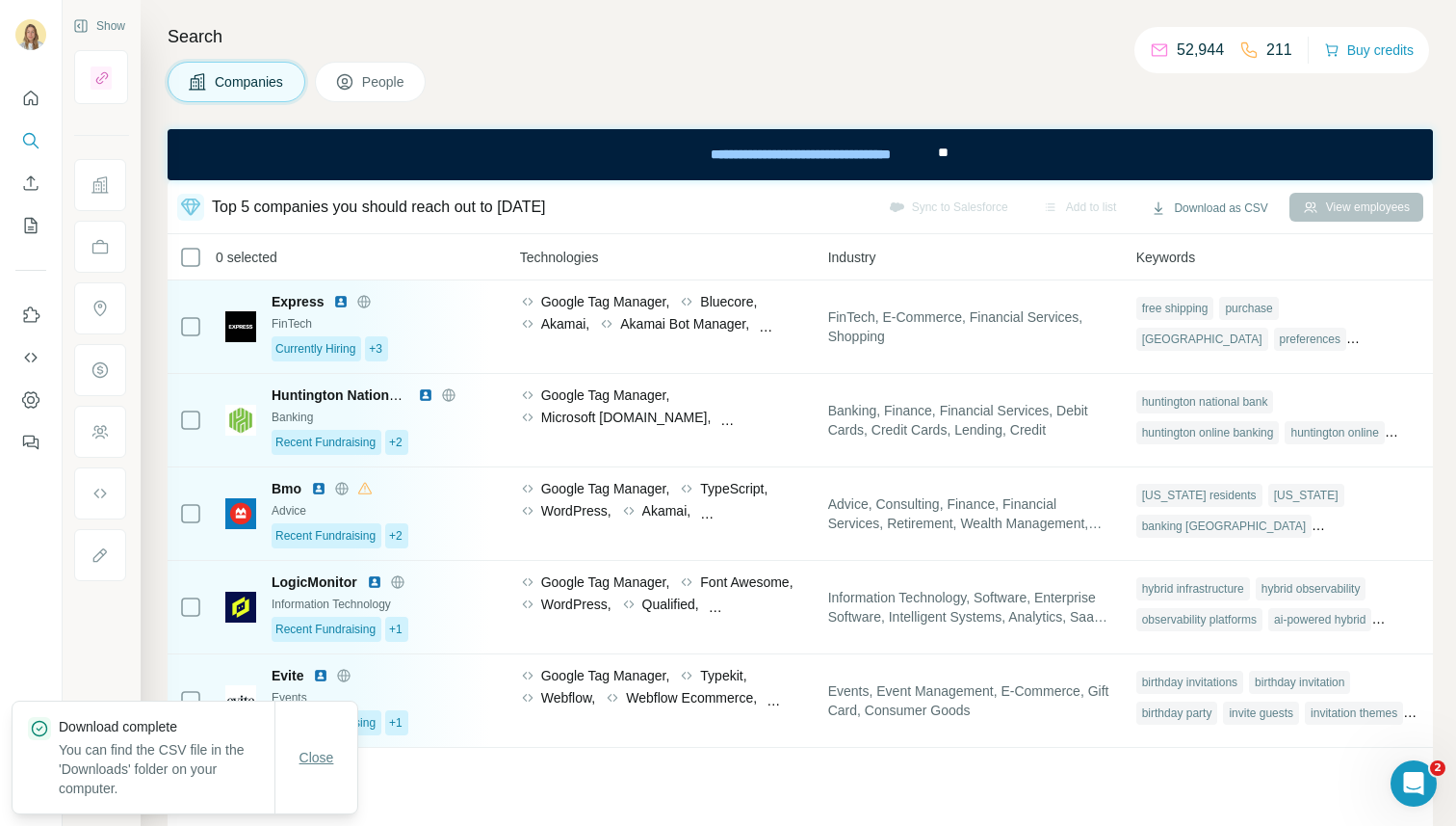
click at [301, 761] on span "Close" at bounding box center [317, 758] width 35 height 19
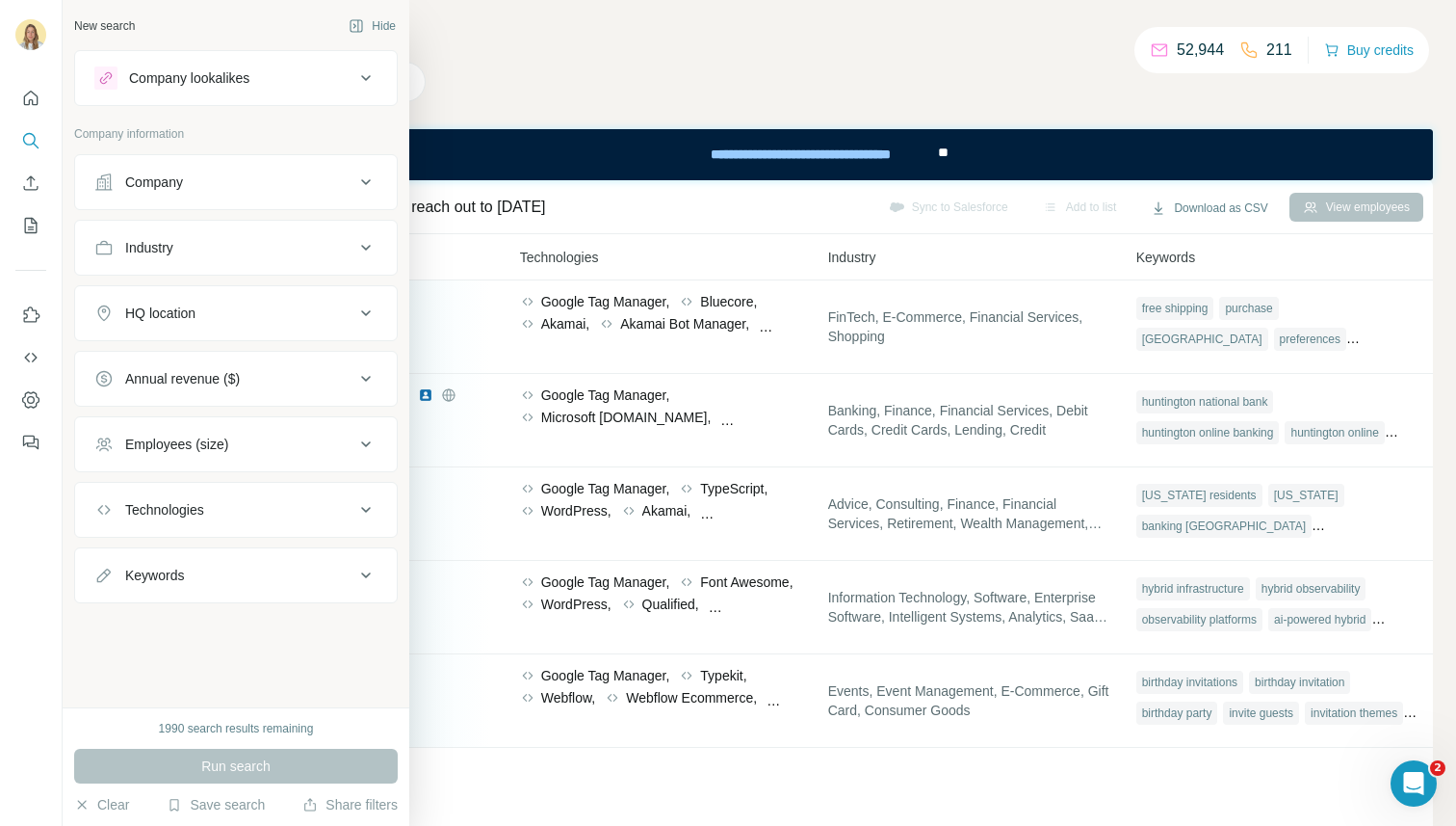
click at [142, 176] on div "Company" at bounding box center [154, 183] width 58 height 19
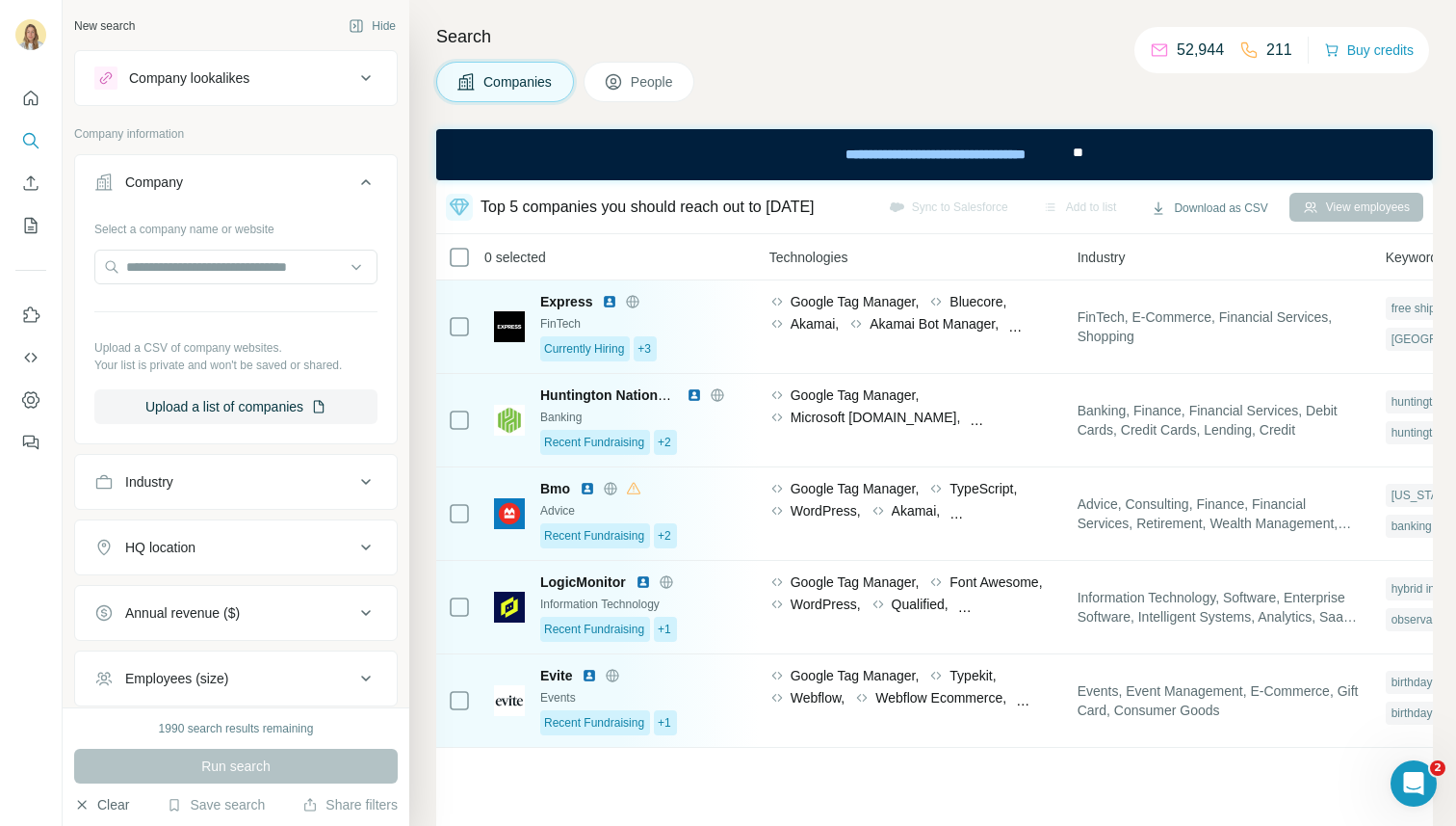
click at [111, 764] on button "Clear" at bounding box center [101, 805] width 55 height 19
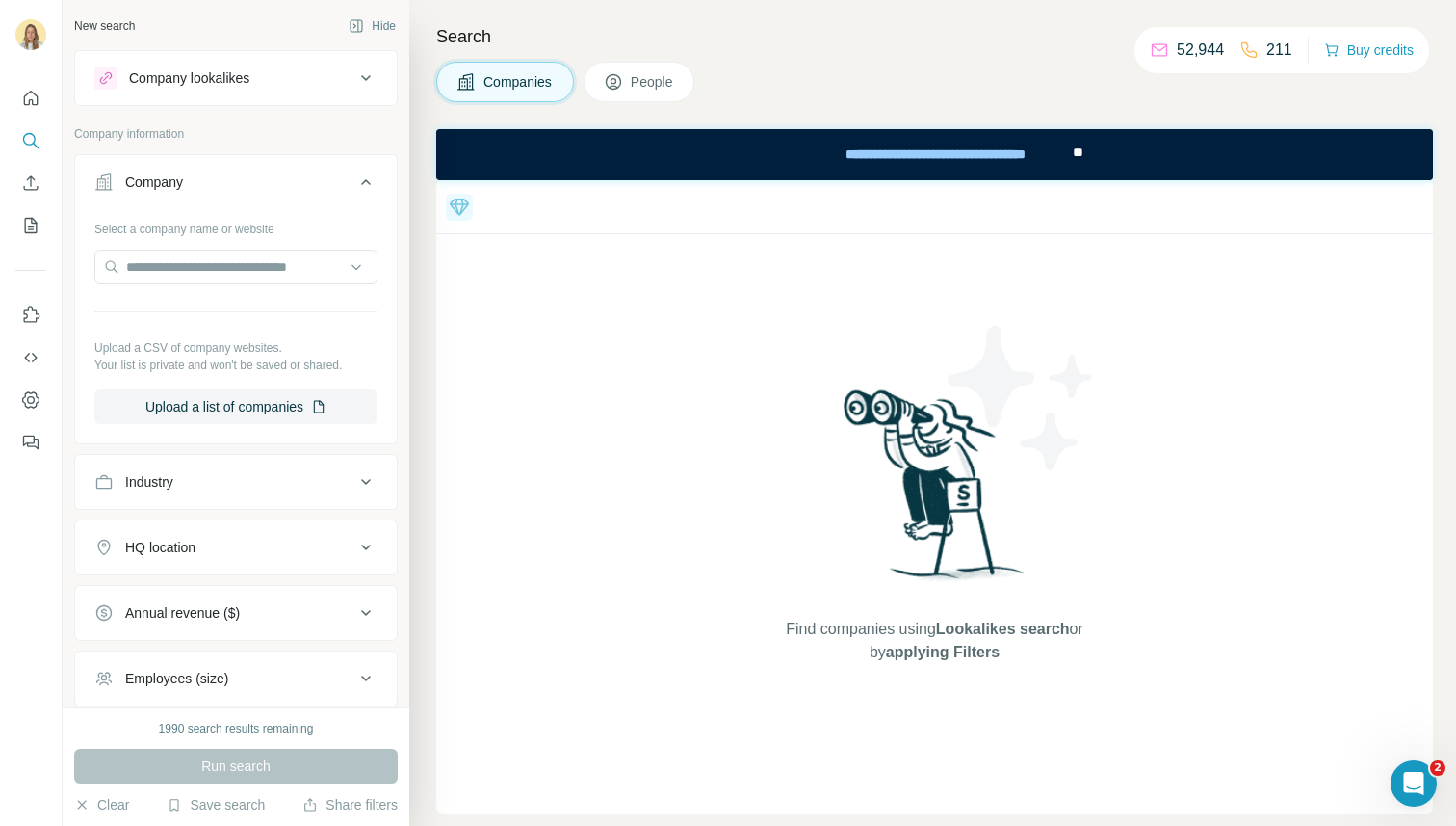
click at [481, 574] on div "Top 5 companies you should reach out to [DATE] Express Currently Hiring +3 Hunt…" at bounding box center [934, 497] width 997 height 635
